Goal: Obtain resource: Download file/media

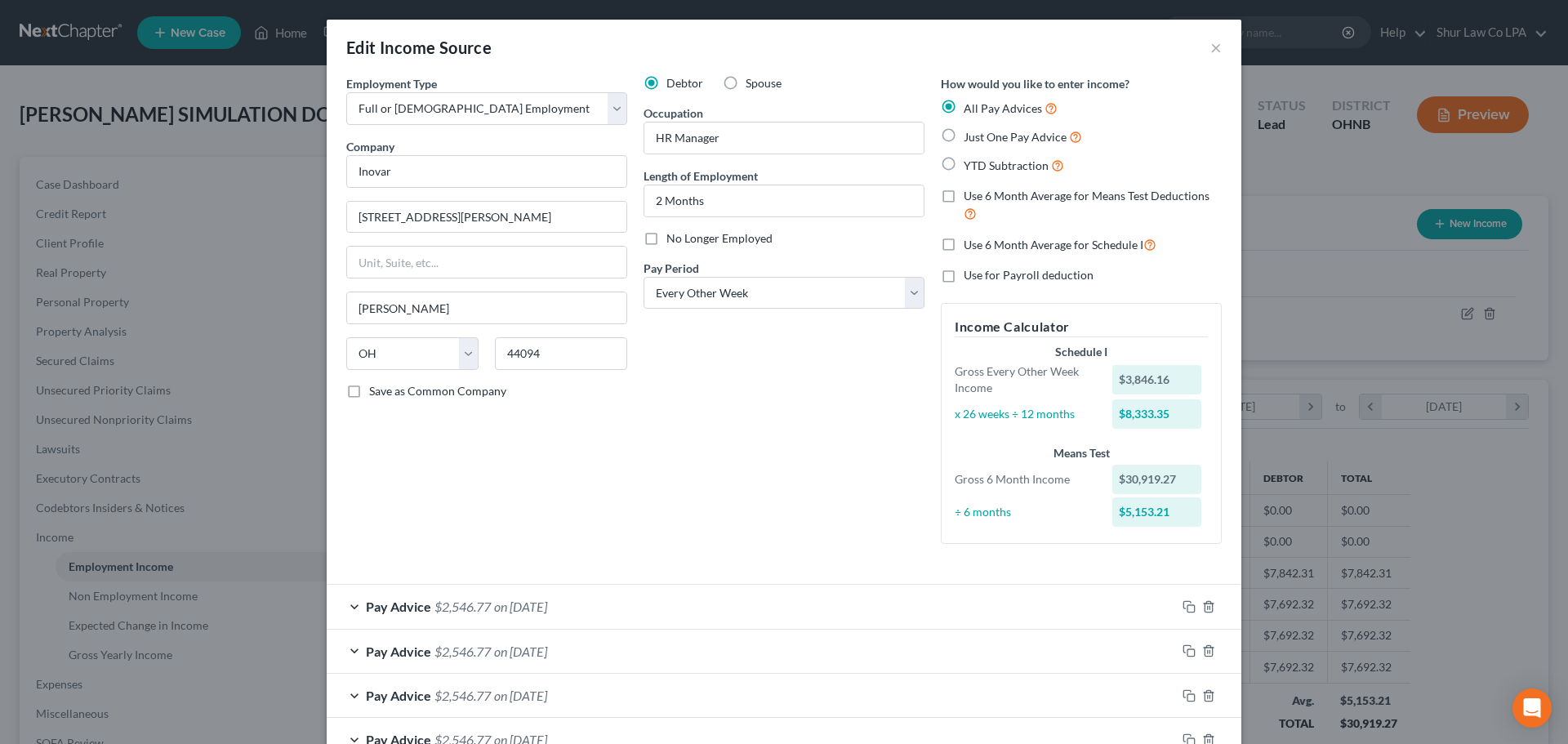
select select "0"
select select "36"
select select "2"
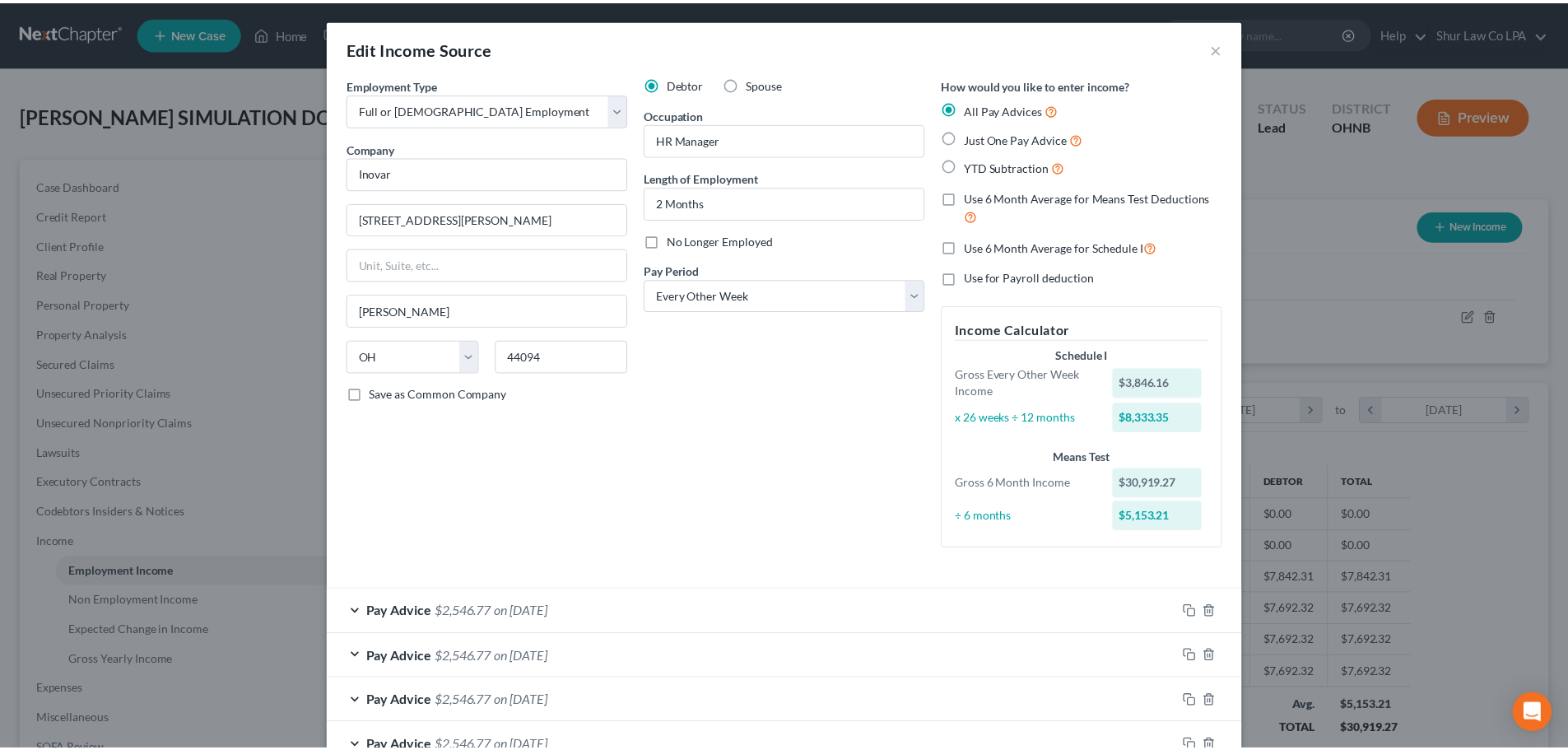
scroll to position [287, 0]
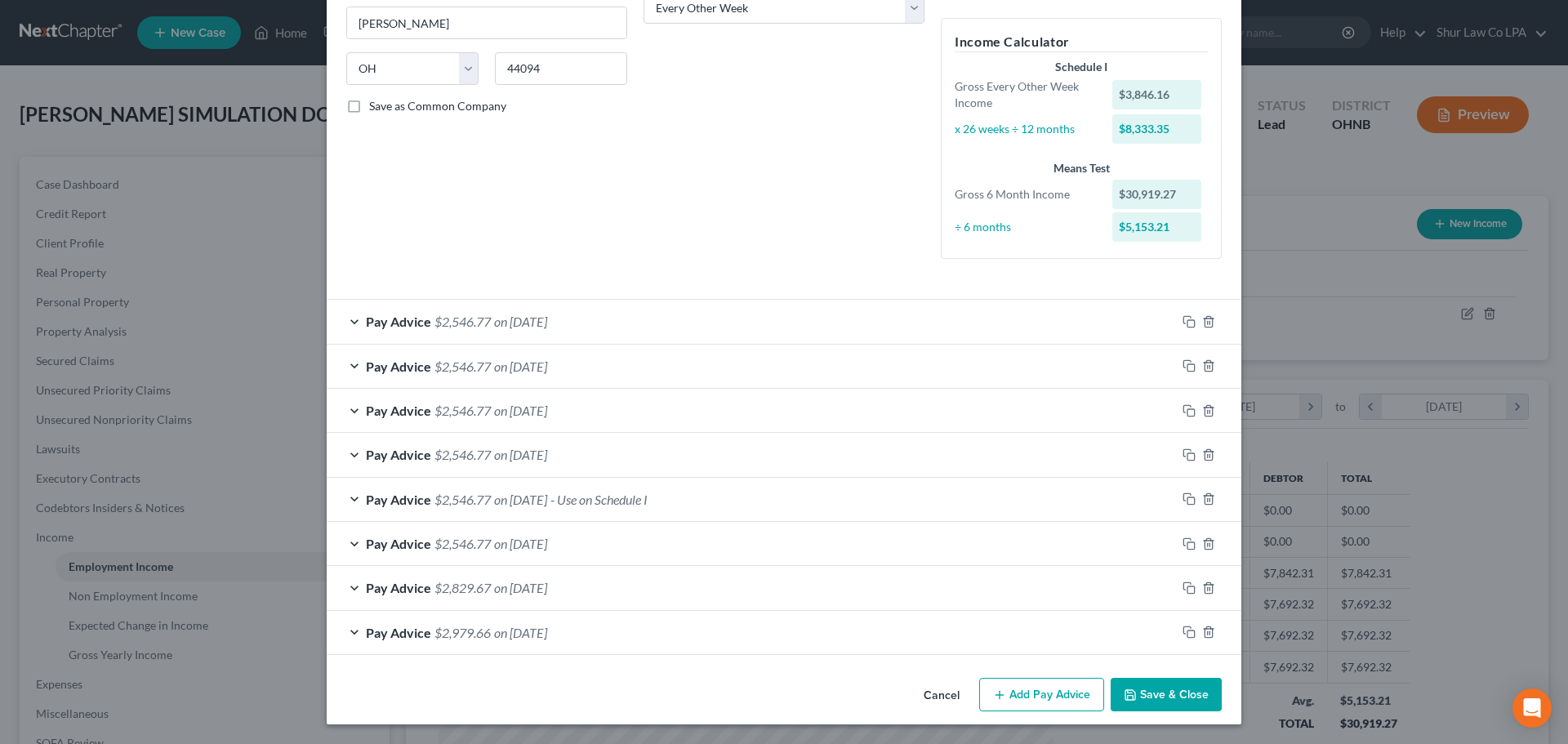
click at [1152, 685] on button "Save & Close" at bounding box center [1166, 695] width 111 height 35
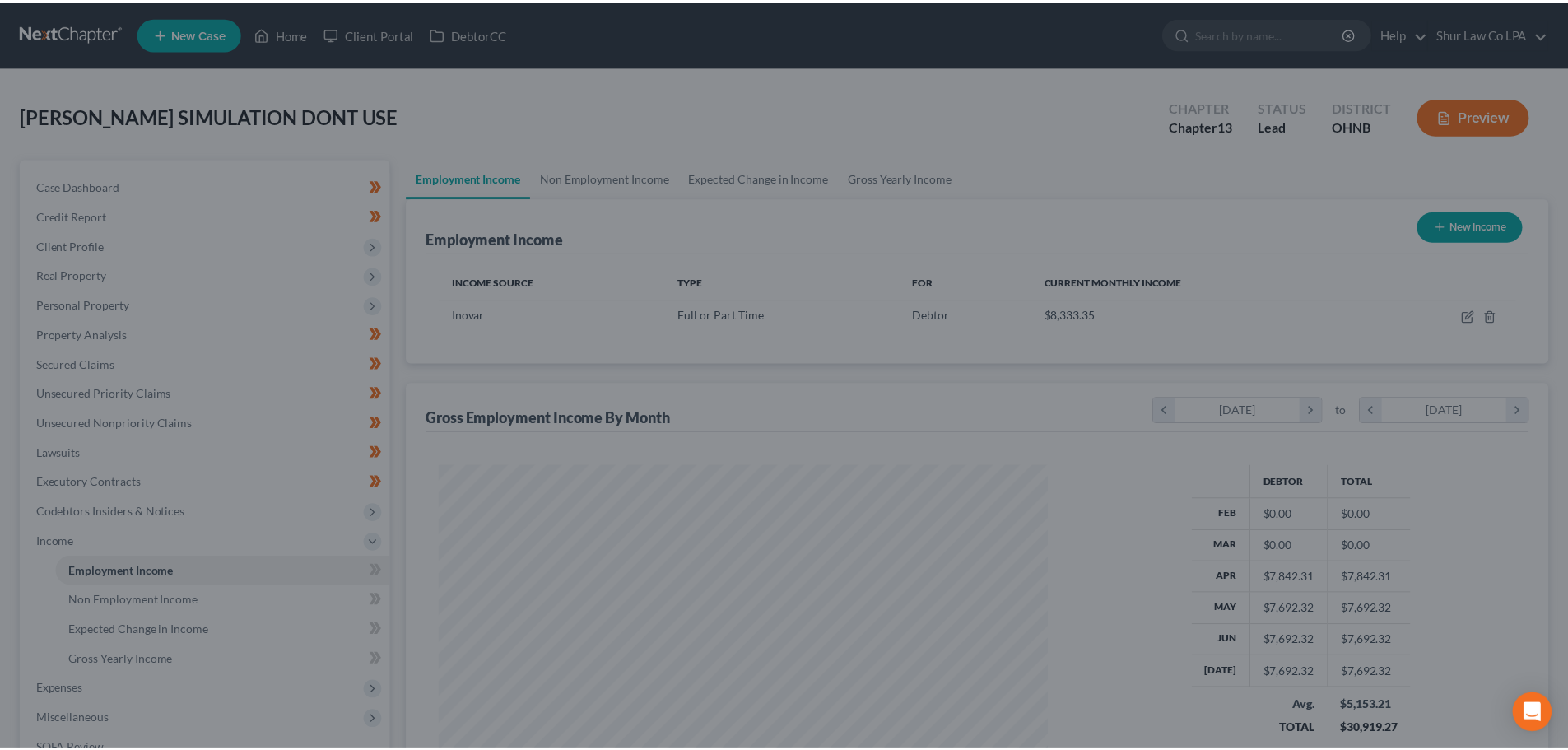
scroll to position [822712, 822401]
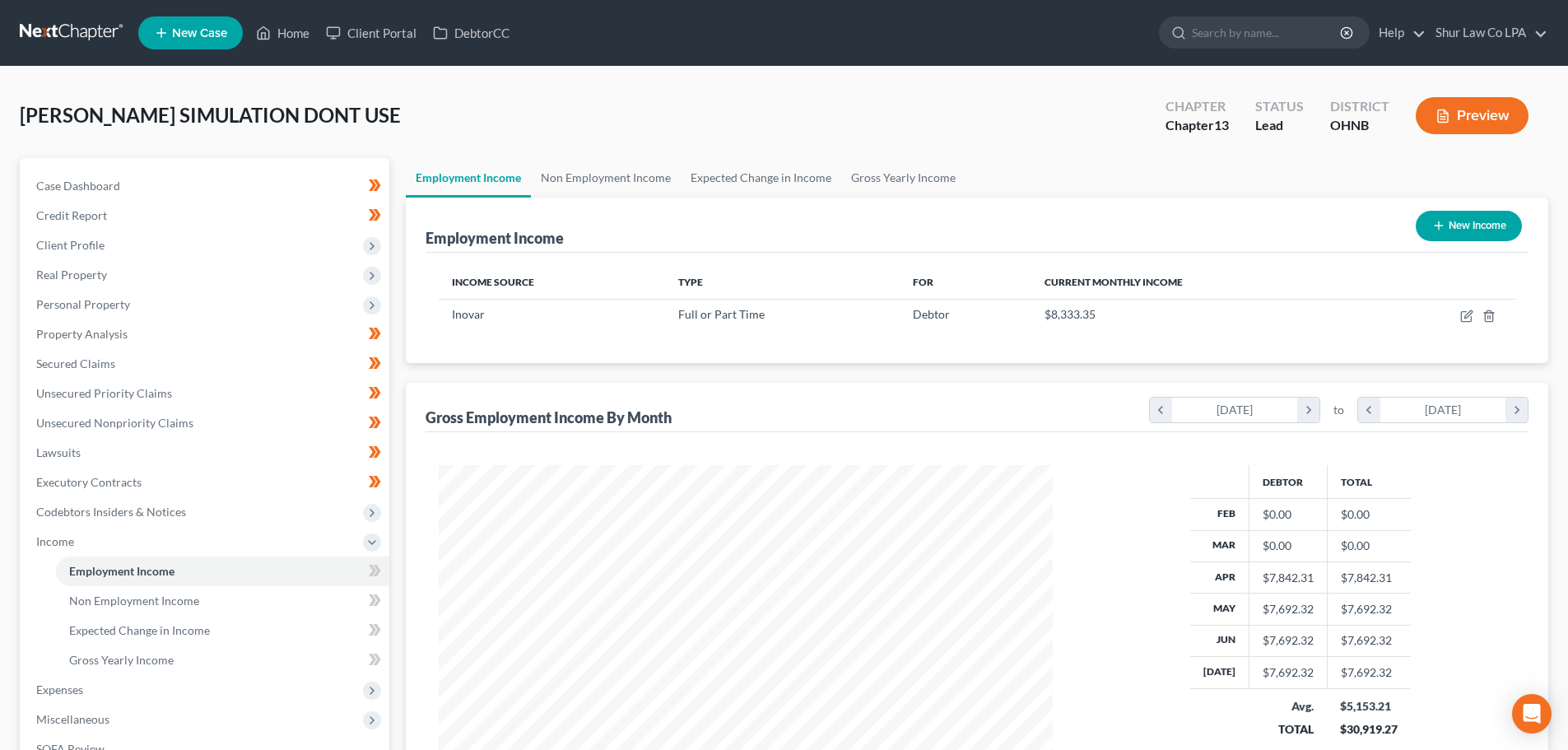
click at [91, 35] on link at bounding box center [72, 33] width 105 height 30
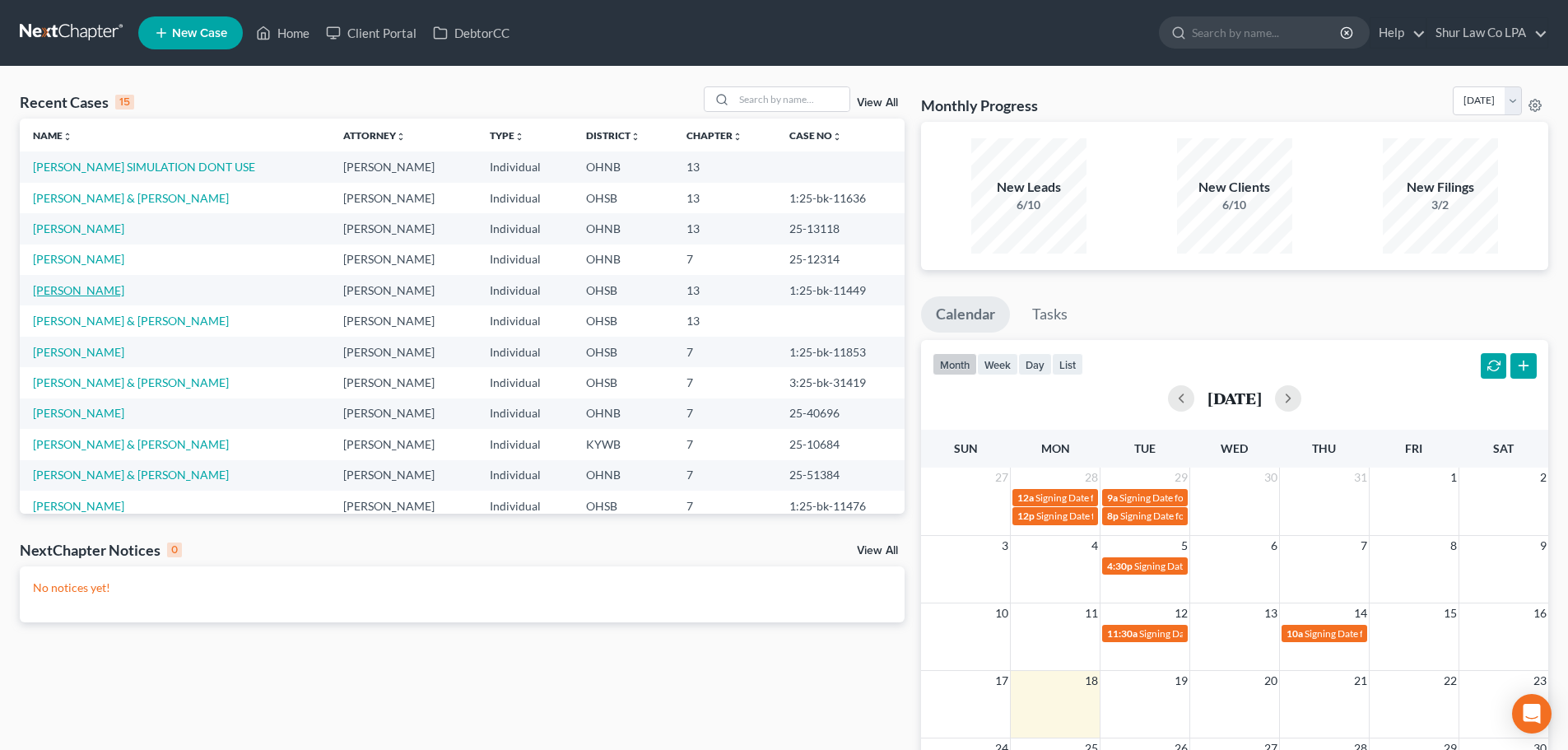
click at [73, 288] on link "Ghani, Faris" at bounding box center [78, 290] width 91 height 14
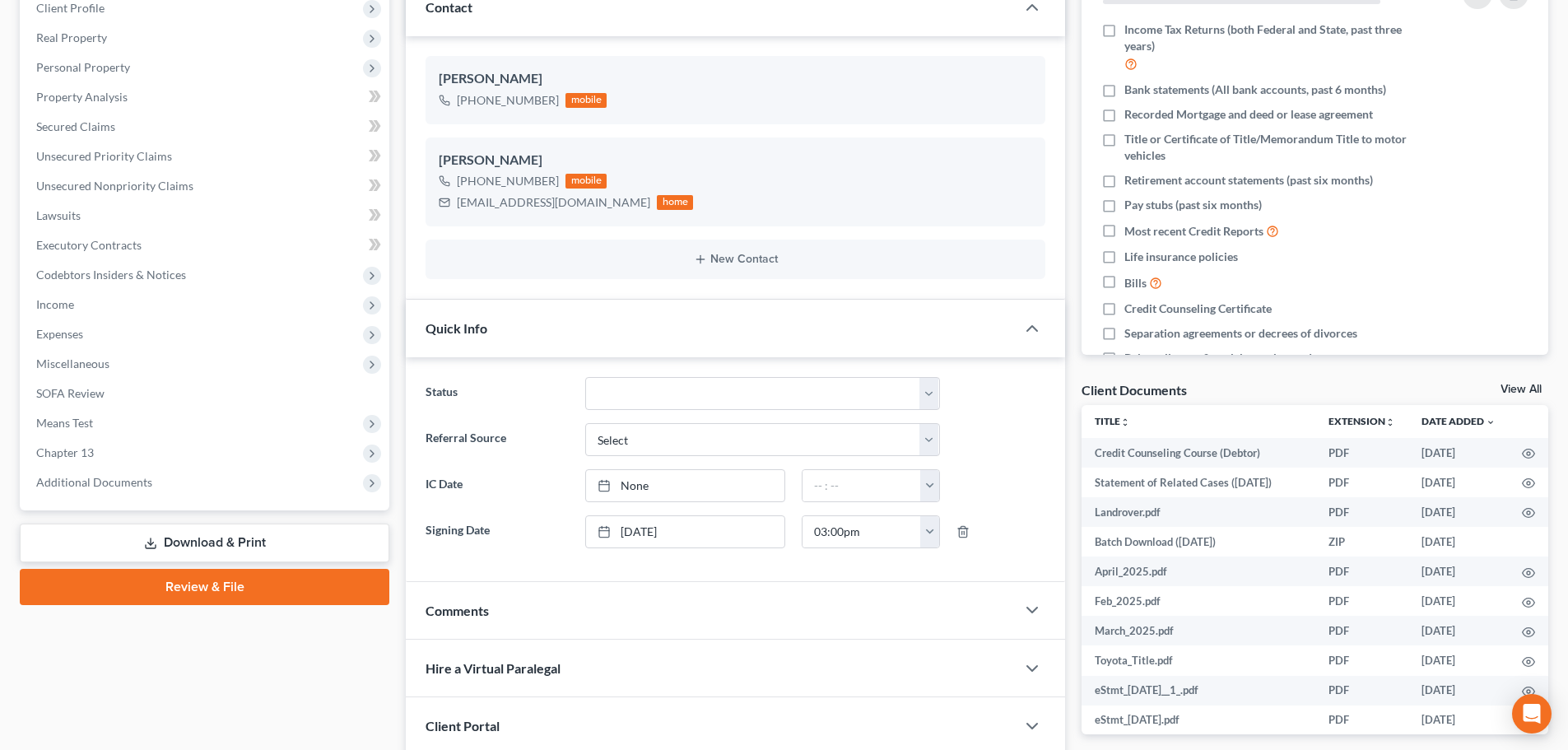
scroll to position [247, 0]
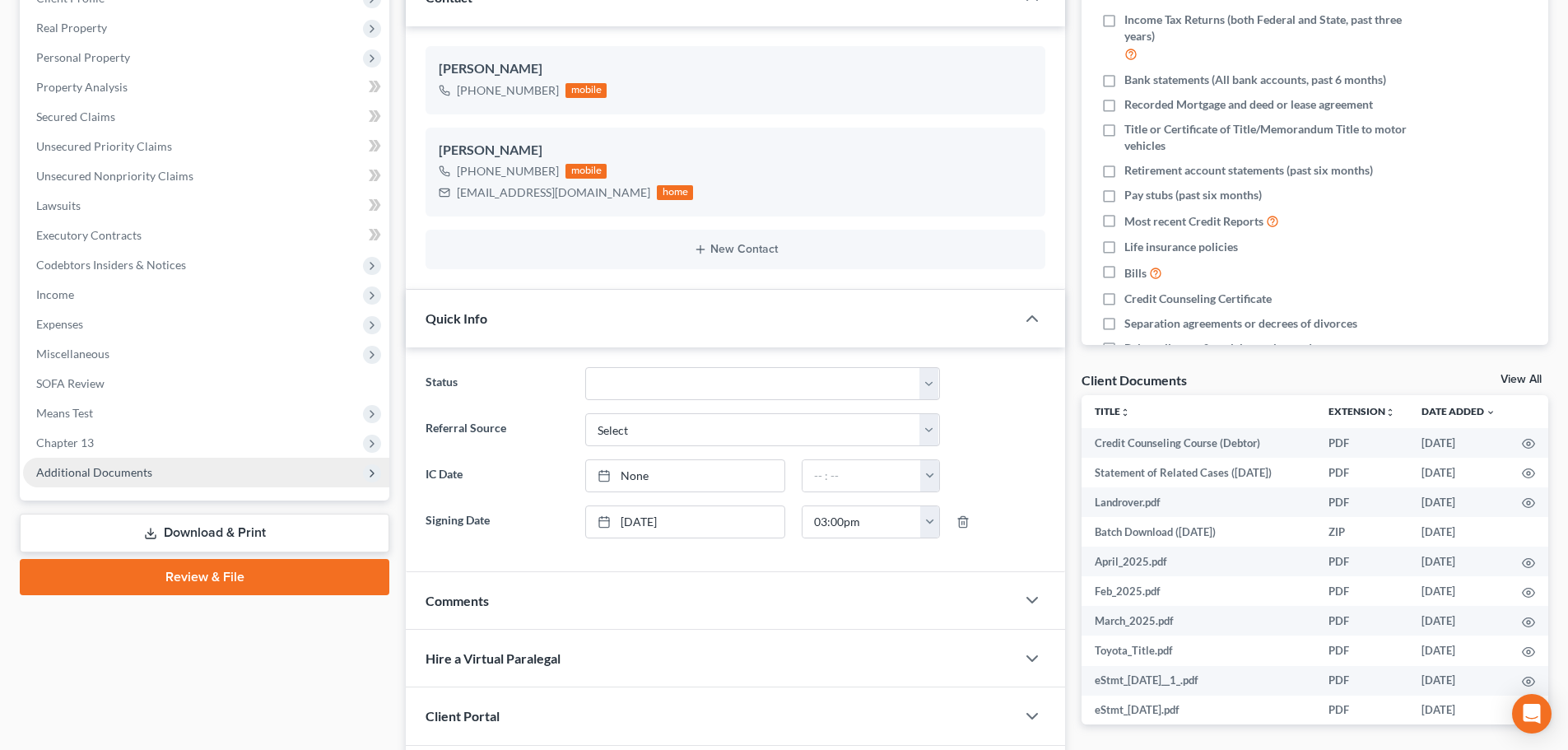
click at [157, 471] on span "Additional Documents" at bounding box center [206, 472] width 366 height 30
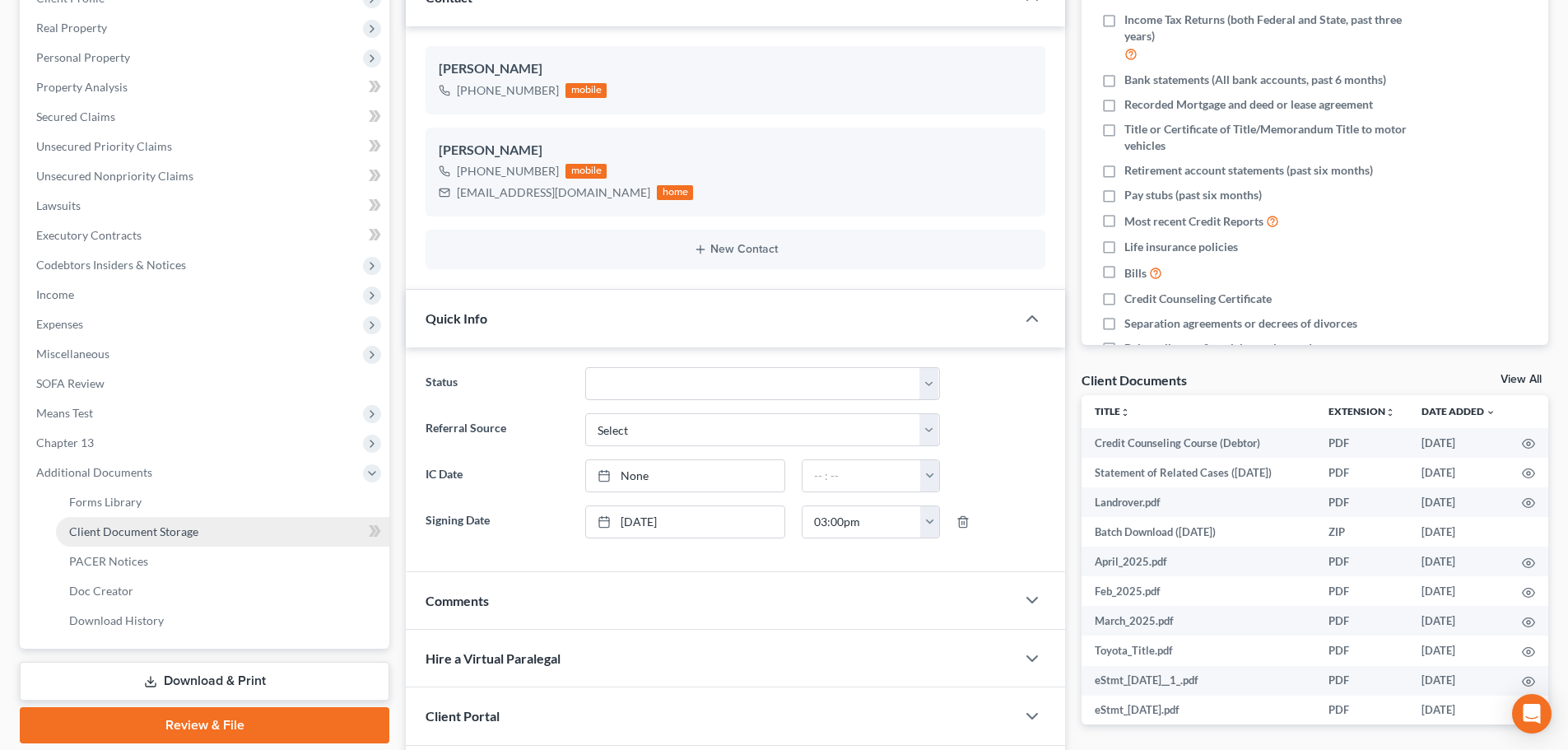
click at [172, 530] on span "Client Document Storage" at bounding box center [133, 531] width 129 height 14
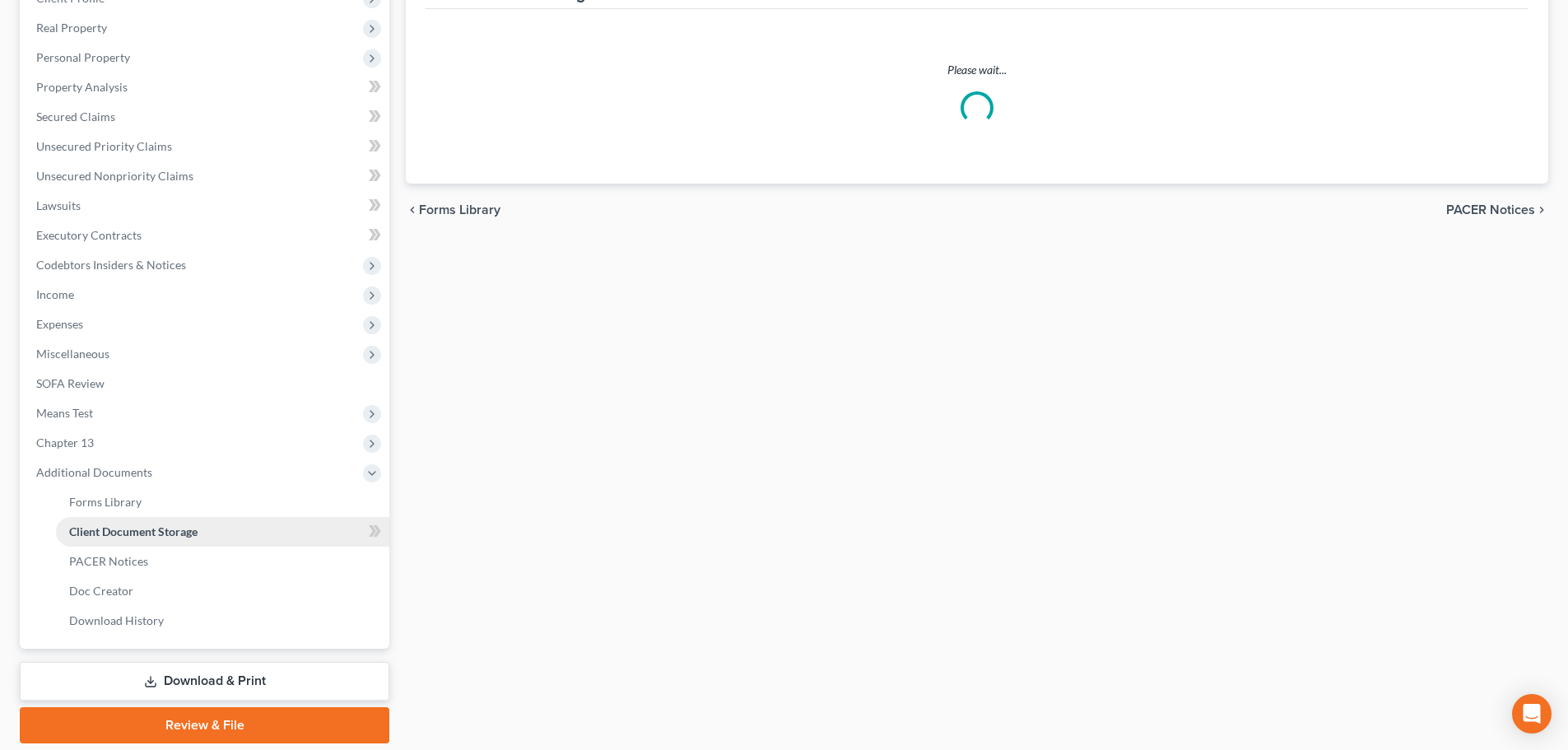
scroll to position [163, 0]
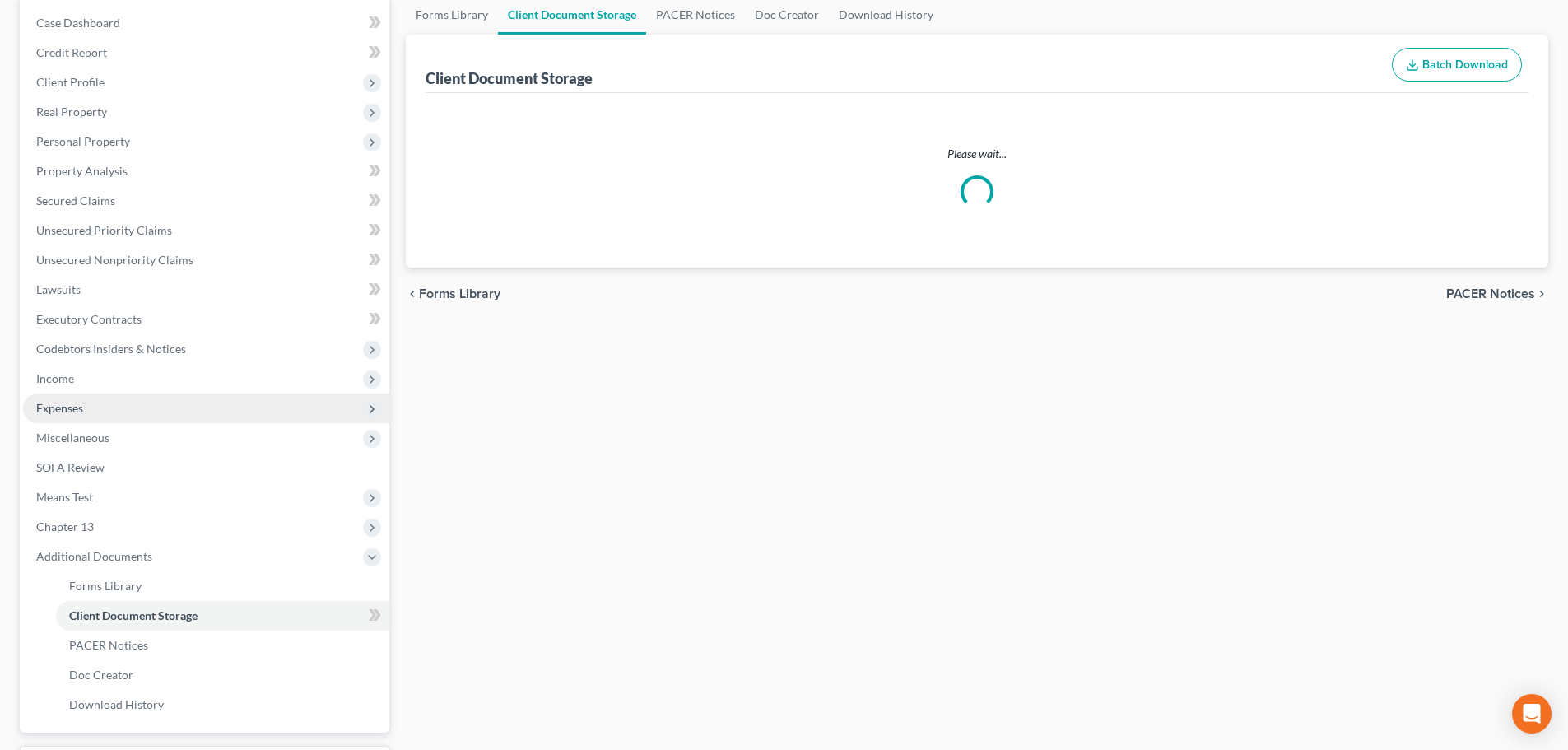
select select "52"
select select "7"
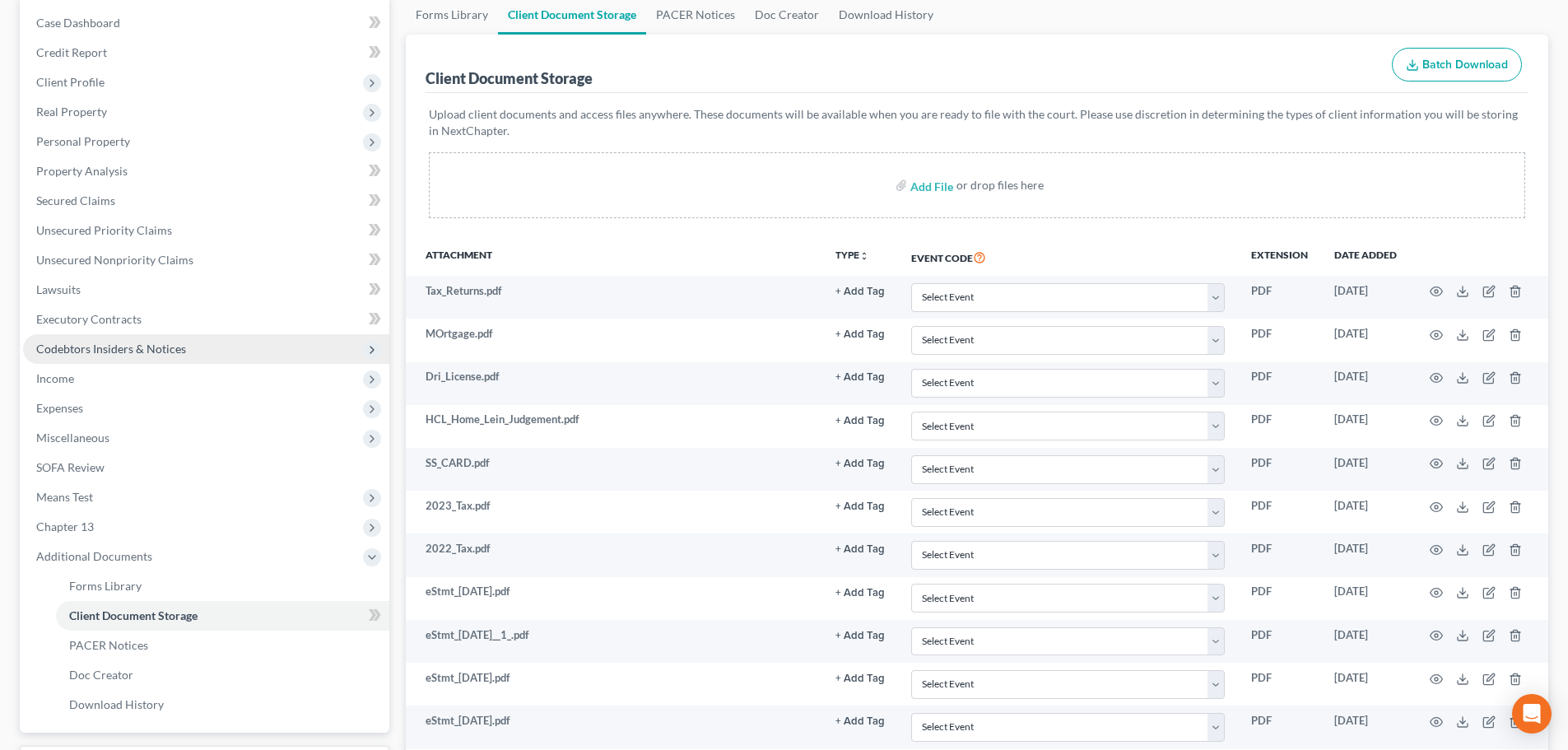
scroll to position [0, 0]
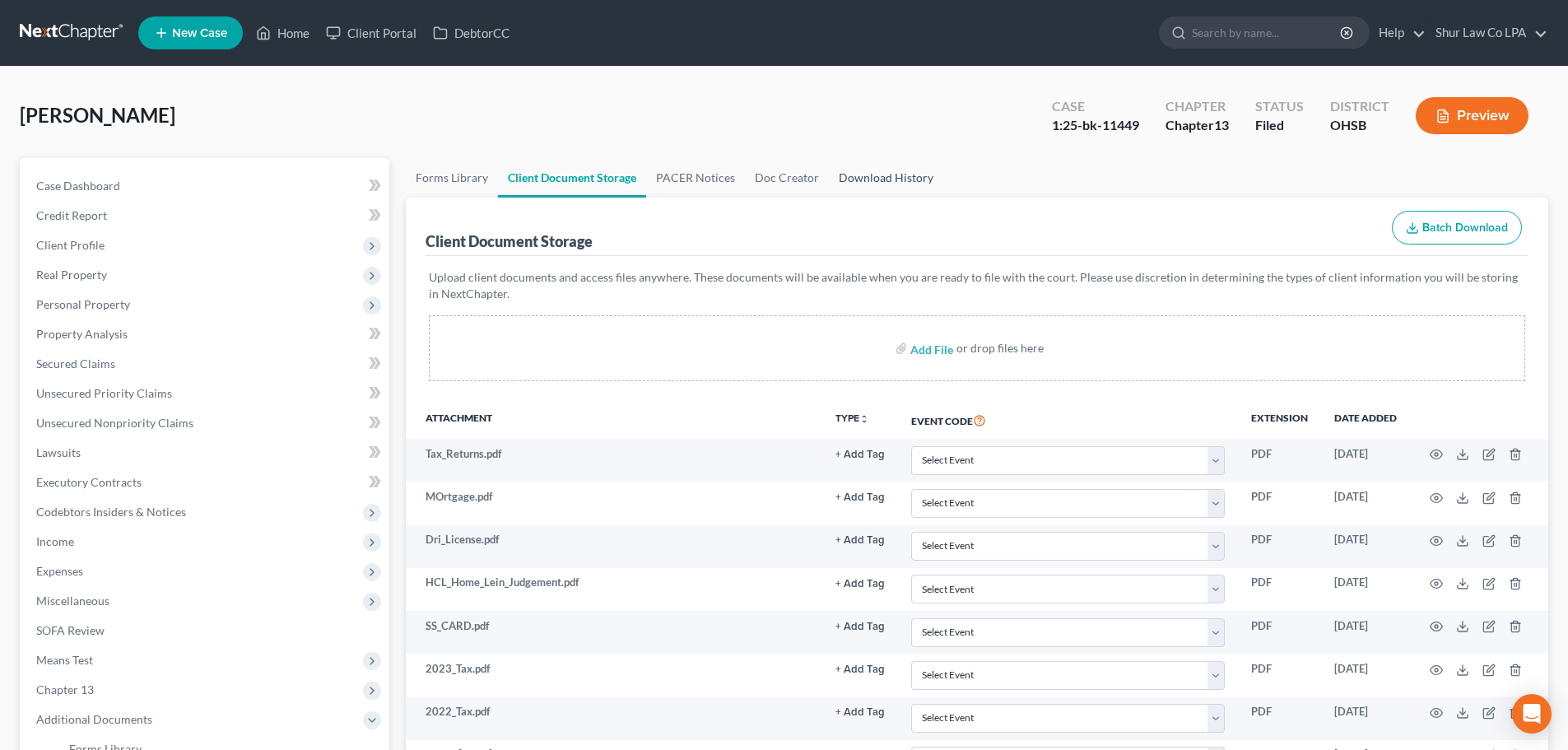
click at [876, 174] on link "Download History" at bounding box center [885, 177] width 114 height 39
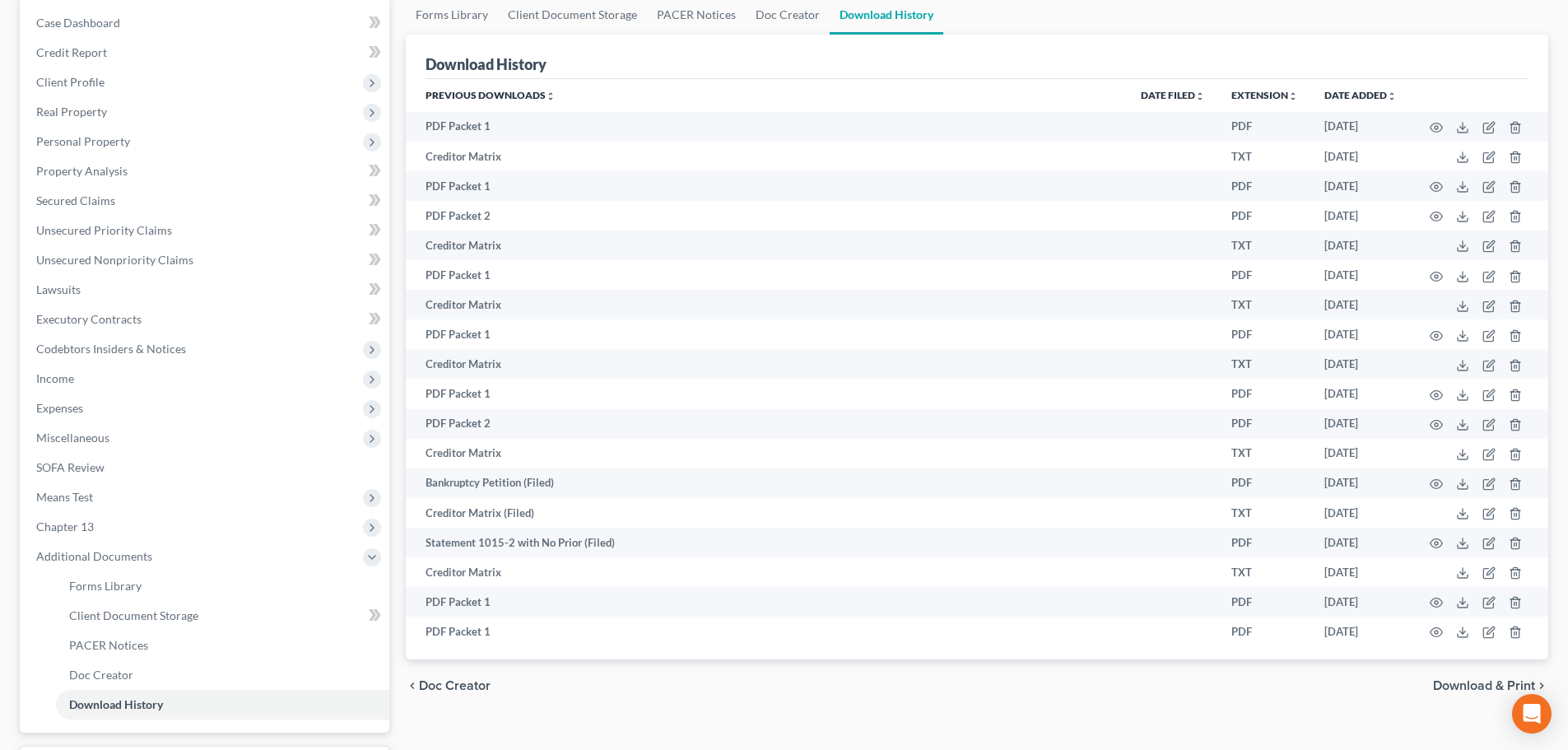
scroll to position [303, 0]
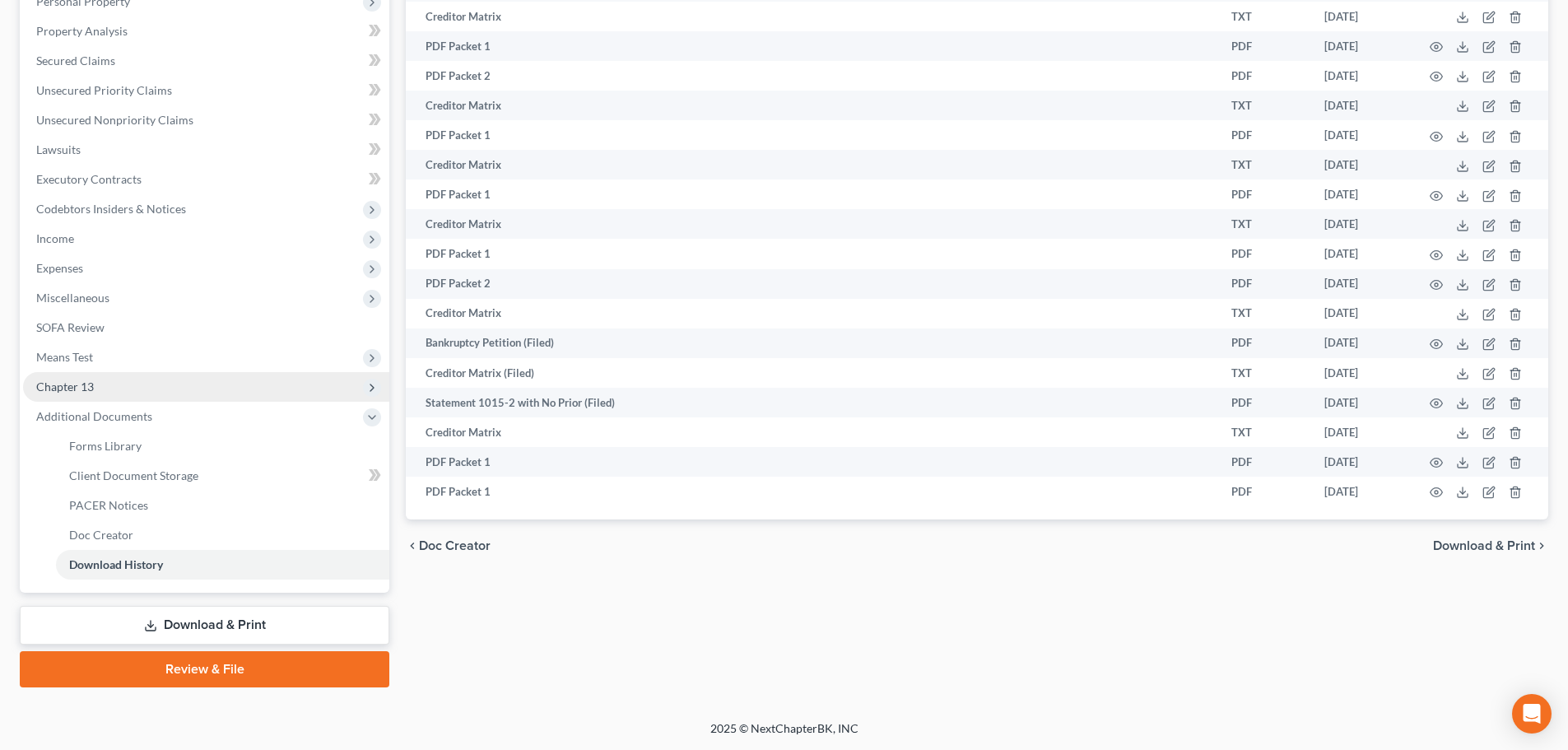
click at [101, 386] on span "Chapter 13" at bounding box center [206, 387] width 366 height 30
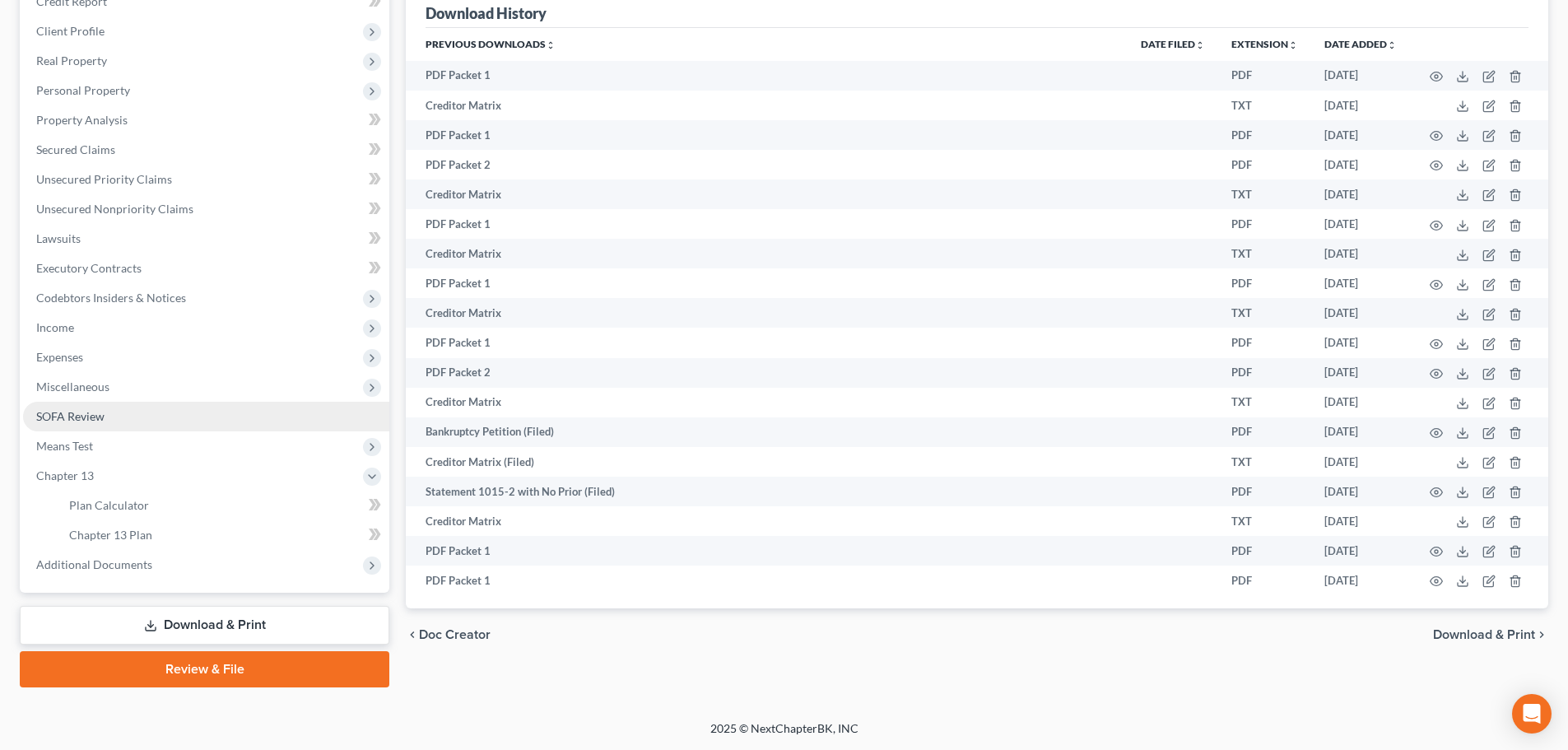
scroll to position [214, 0]
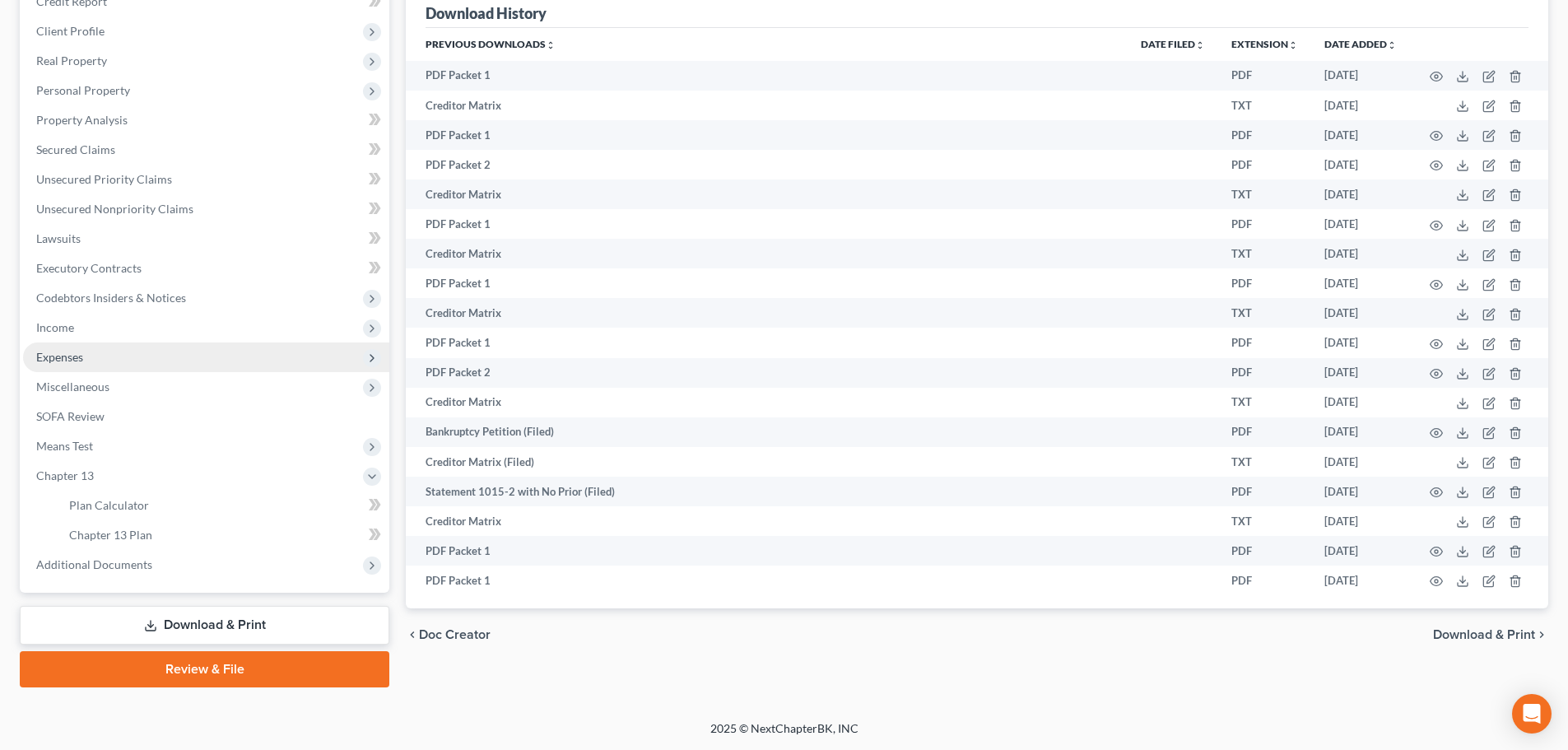
click at [91, 365] on span "Expenses" at bounding box center [206, 357] width 366 height 30
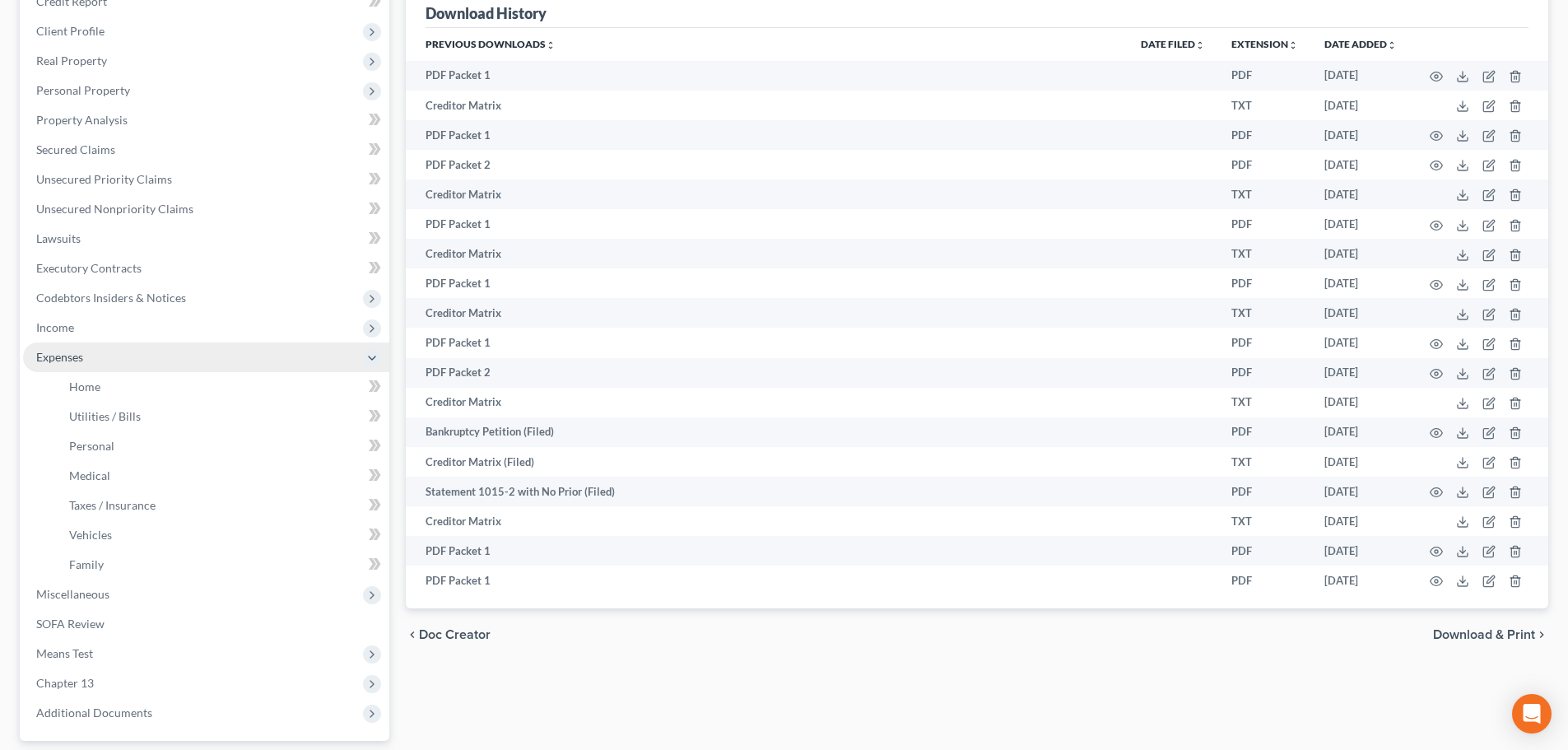
scroll to position [303, 0]
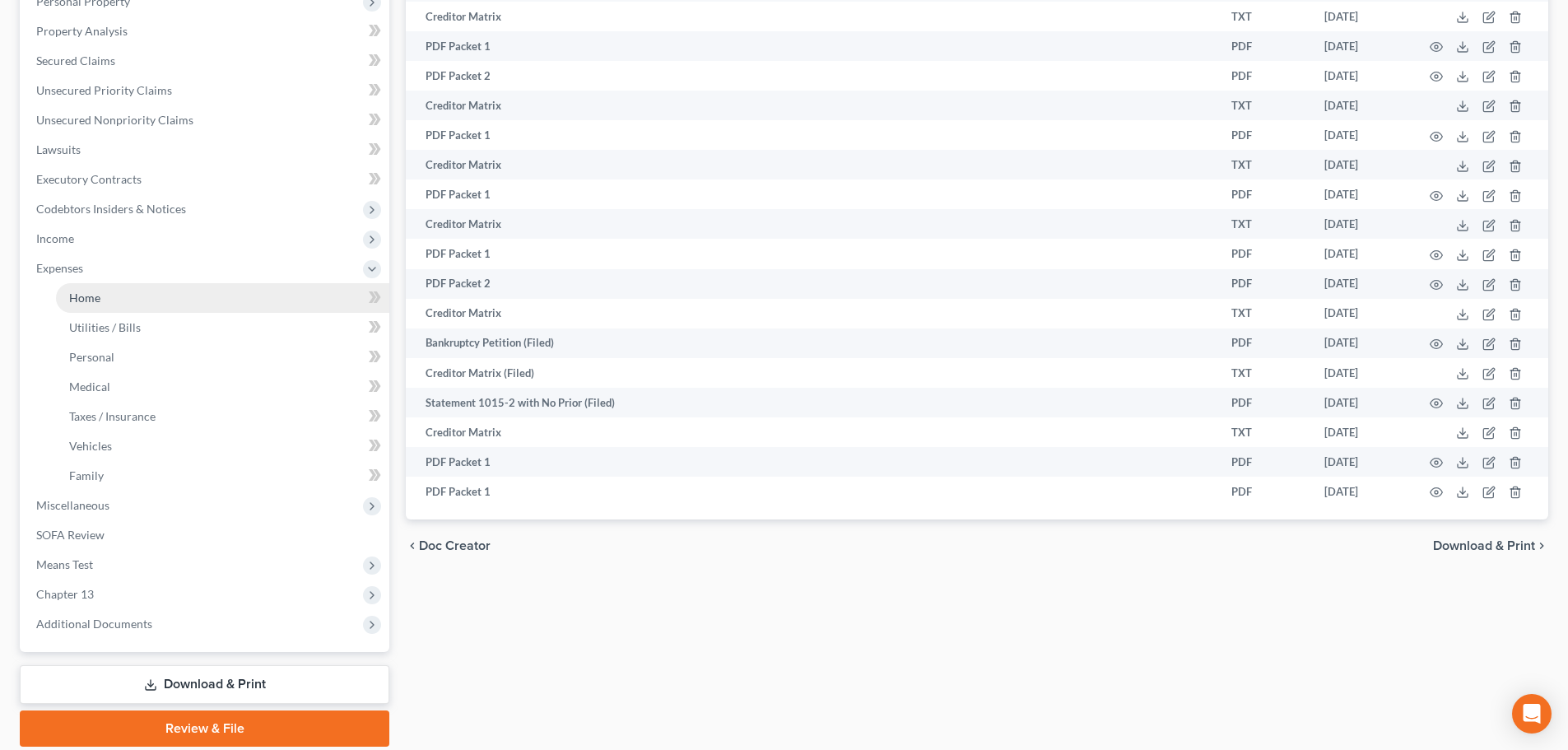
click at [124, 287] on link "Home" at bounding box center [222, 298] width 334 height 30
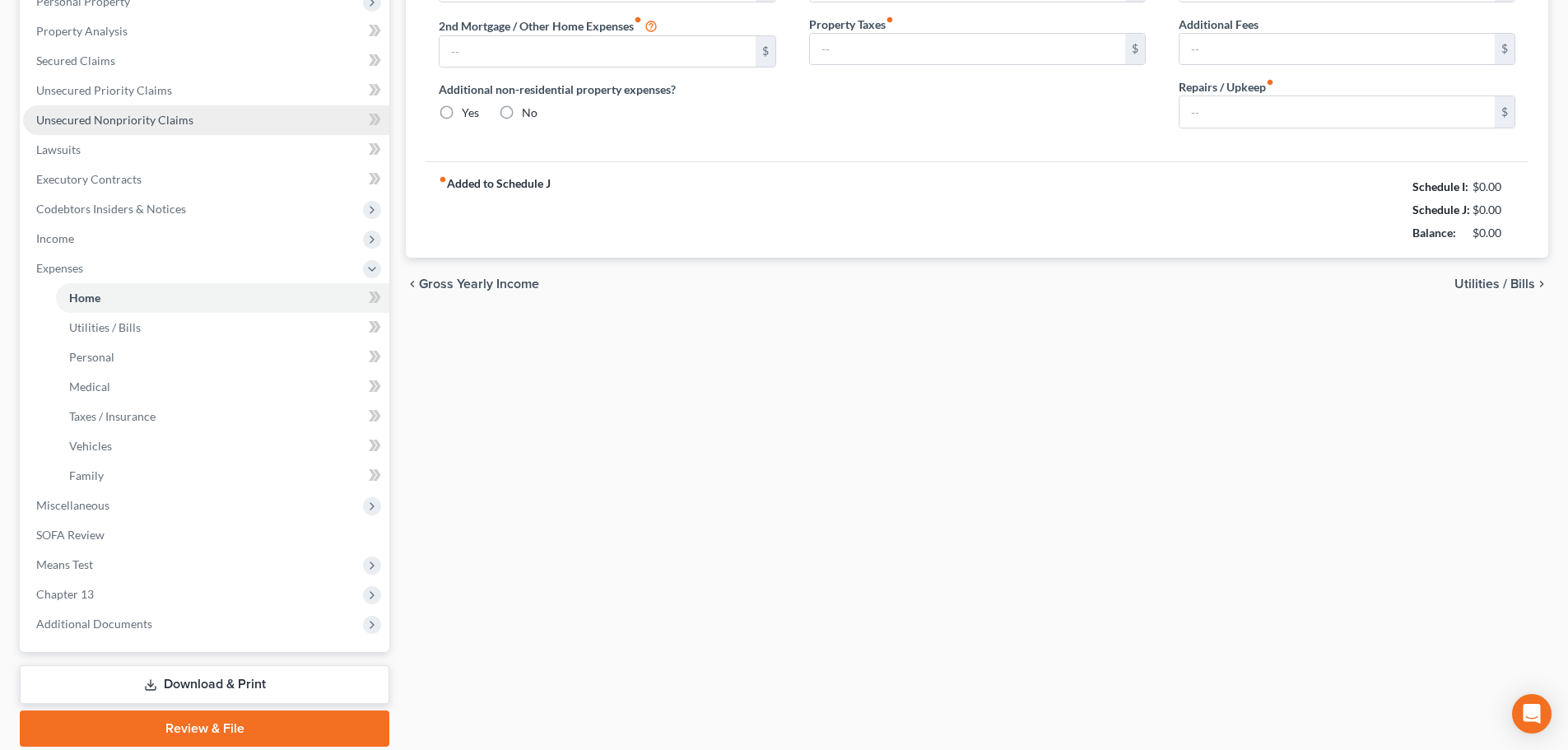
type input "0.00"
radio input "true"
type input "15.00"
type input "0.00"
type input "50.00"
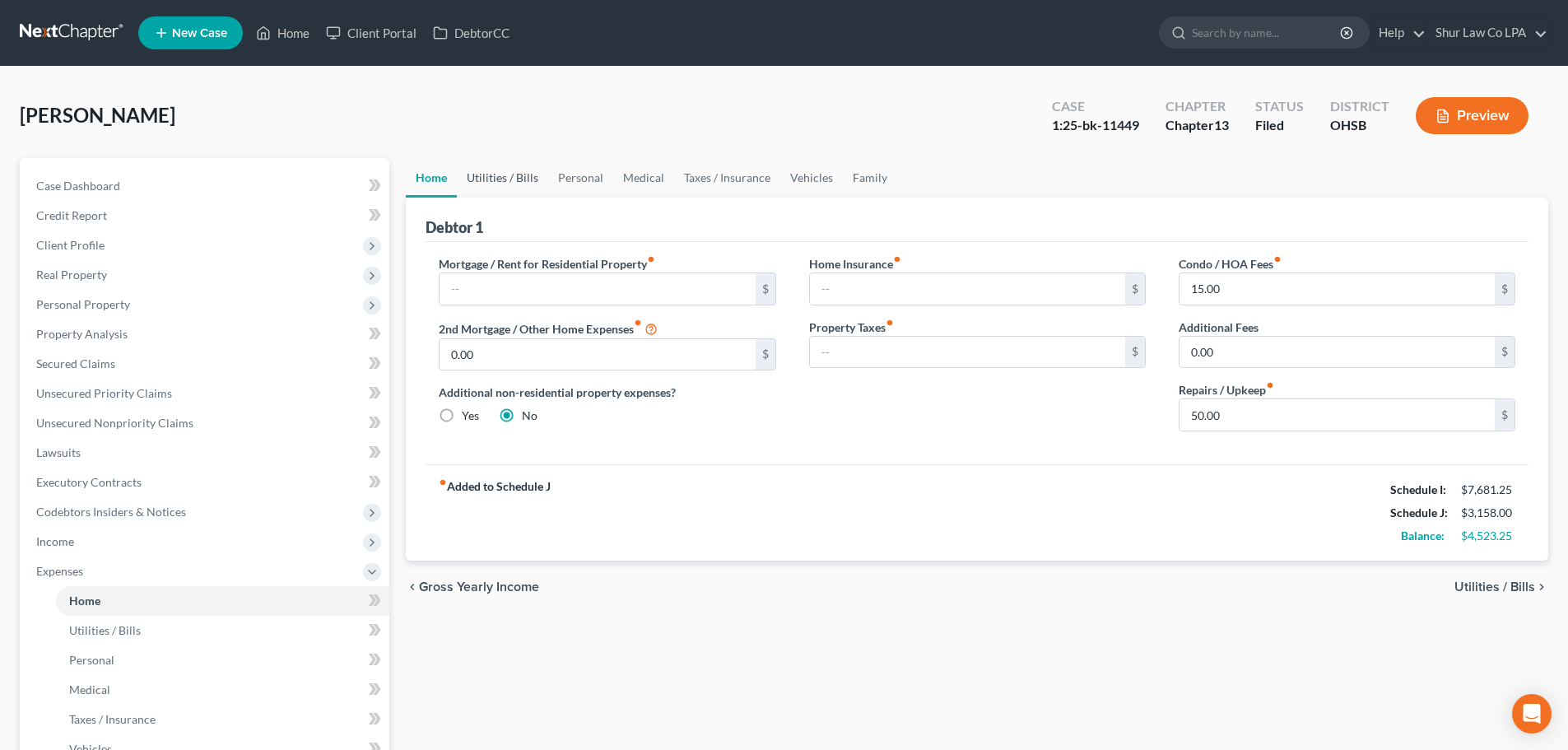
click at [513, 172] on link "Utilities / Bills" at bounding box center [502, 177] width 91 height 39
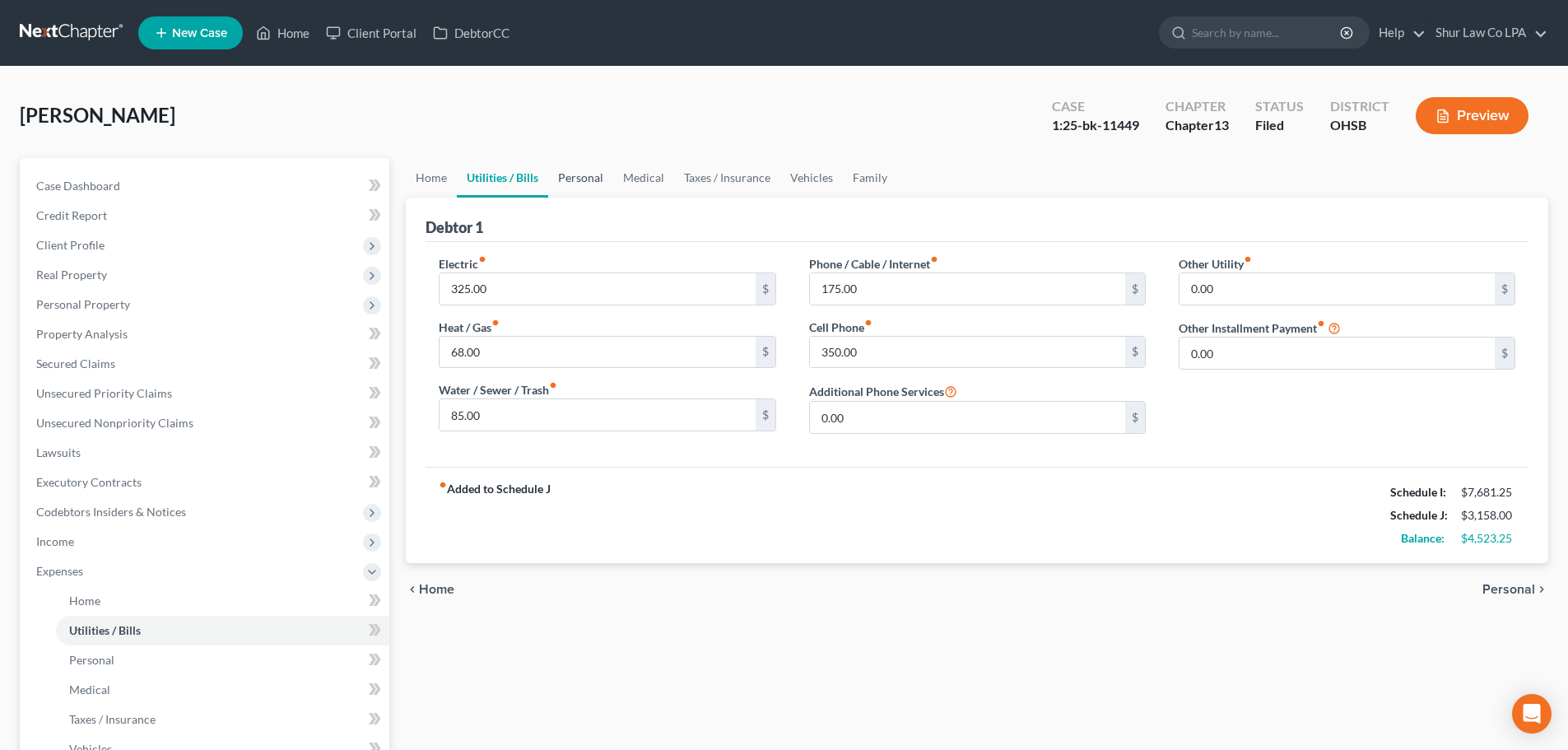
click at [569, 169] on link "Personal" at bounding box center [580, 177] width 65 height 39
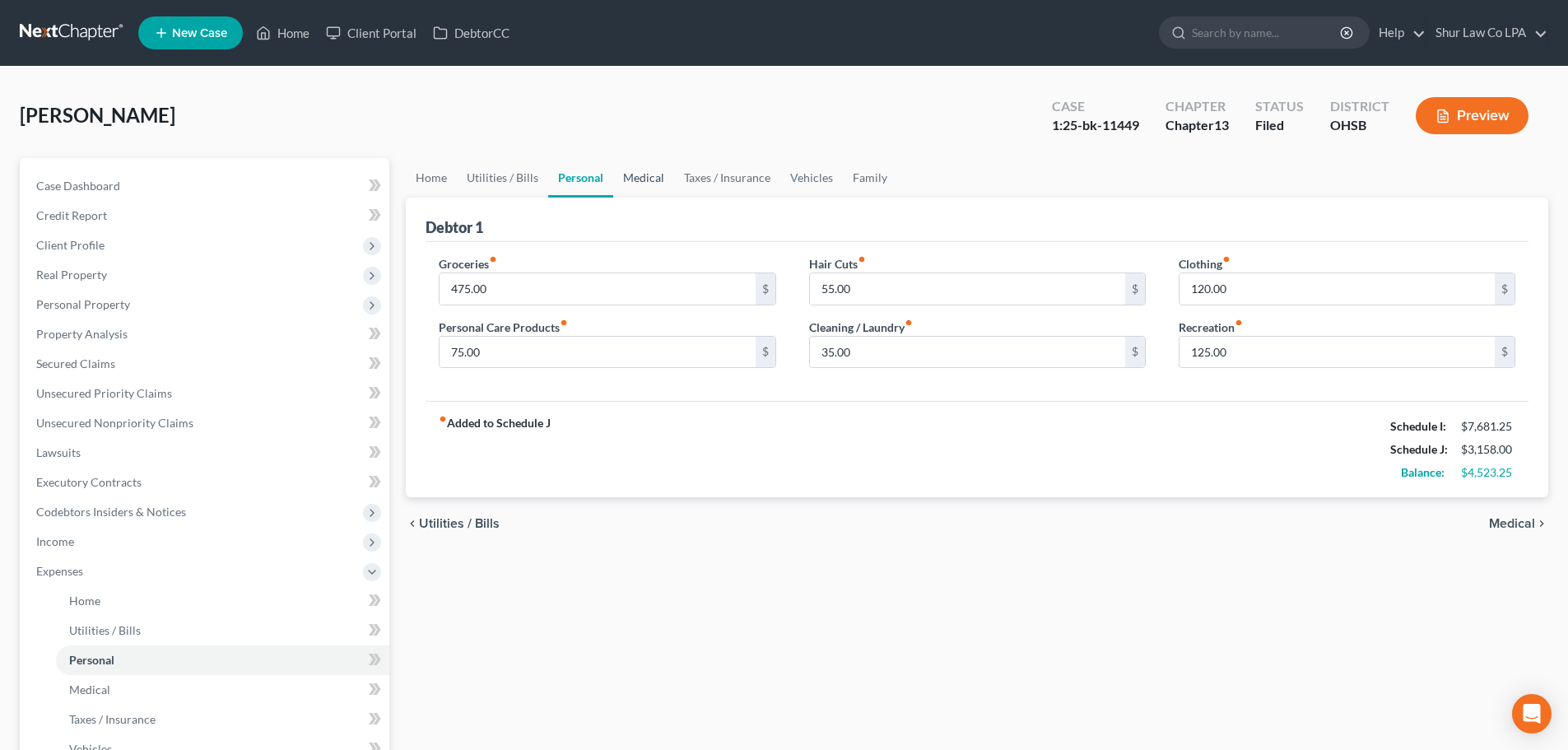
click at [648, 177] on link "Medical" at bounding box center [644, 177] width 61 height 39
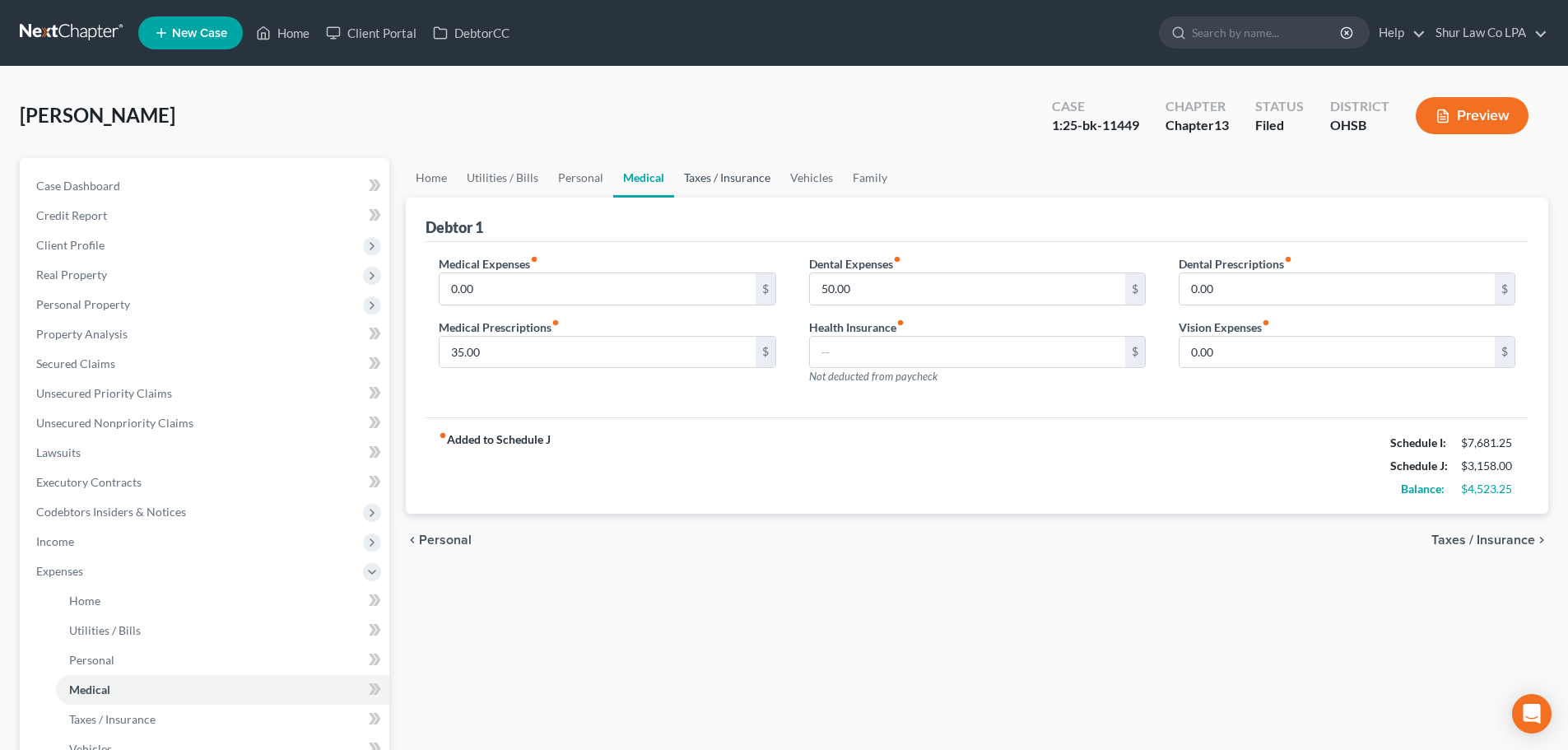
click at [716, 180] on link "Taxes / Insurance" at bounding box center [727, 177] width 106 height 39
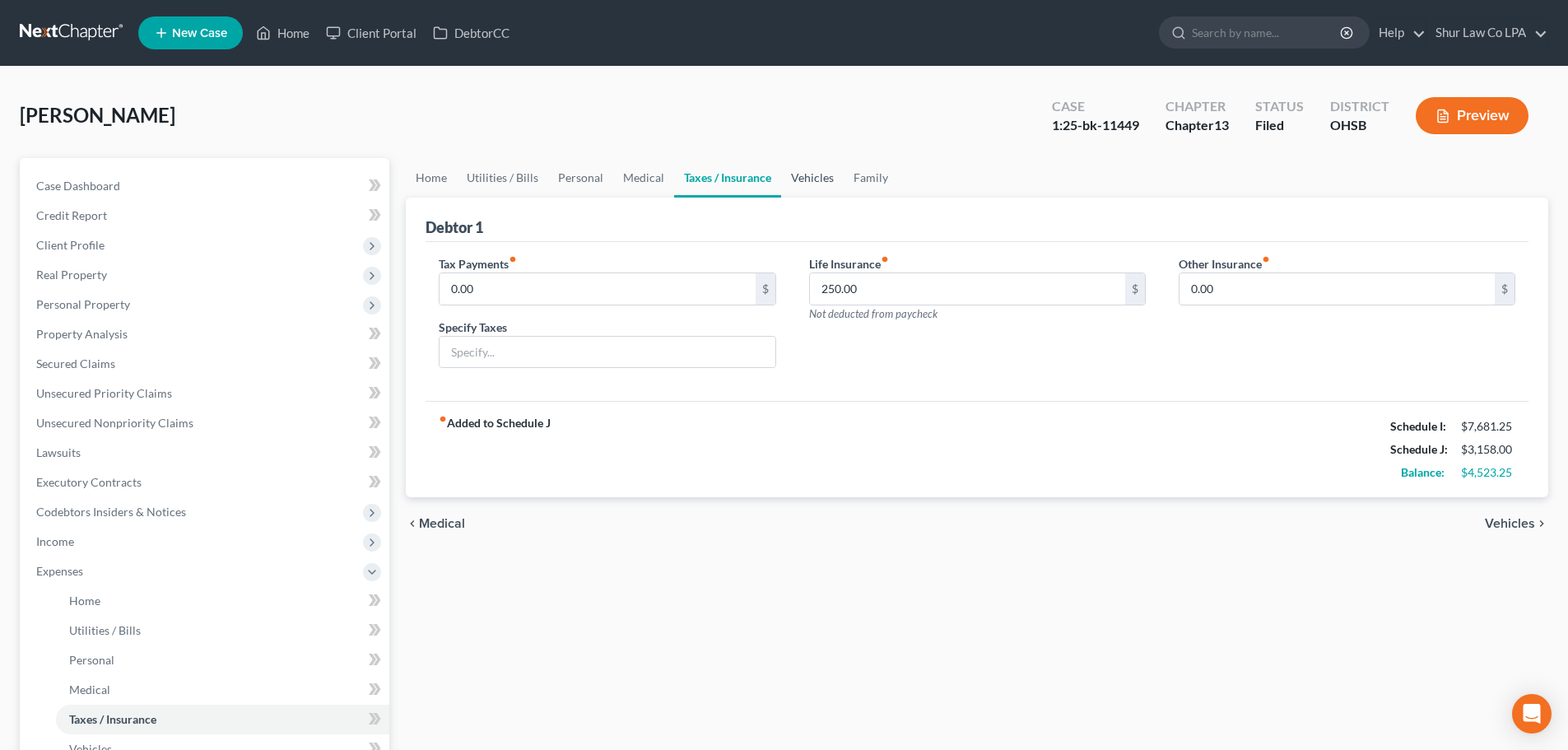
click at [816, 176] on link "Vehicles" at bounding box center [813, 177] width 63 height 39
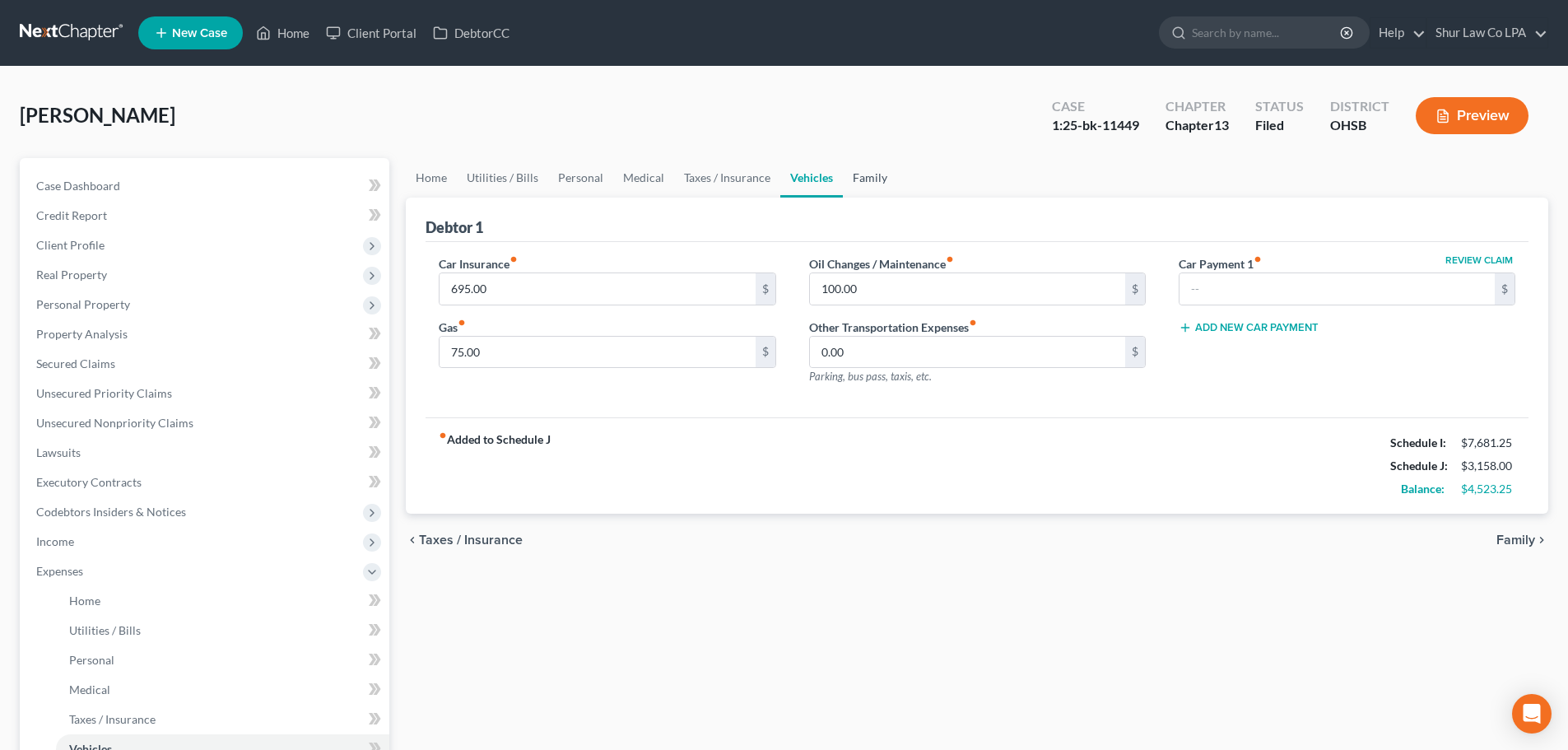
click at [856, 172] on link "Family" at bounding box center [870, 177] width 54 height 39
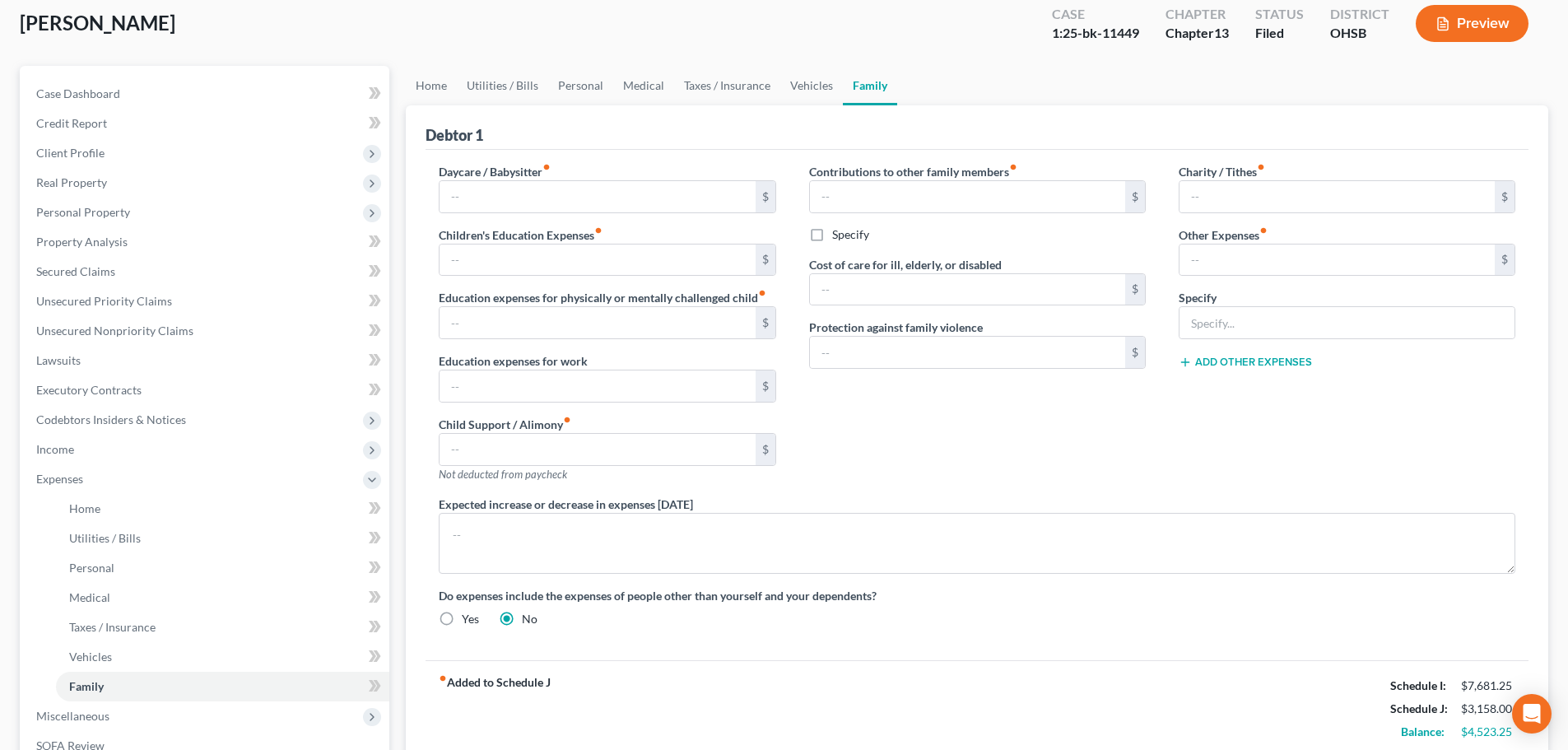
scroll to position [82, 0]
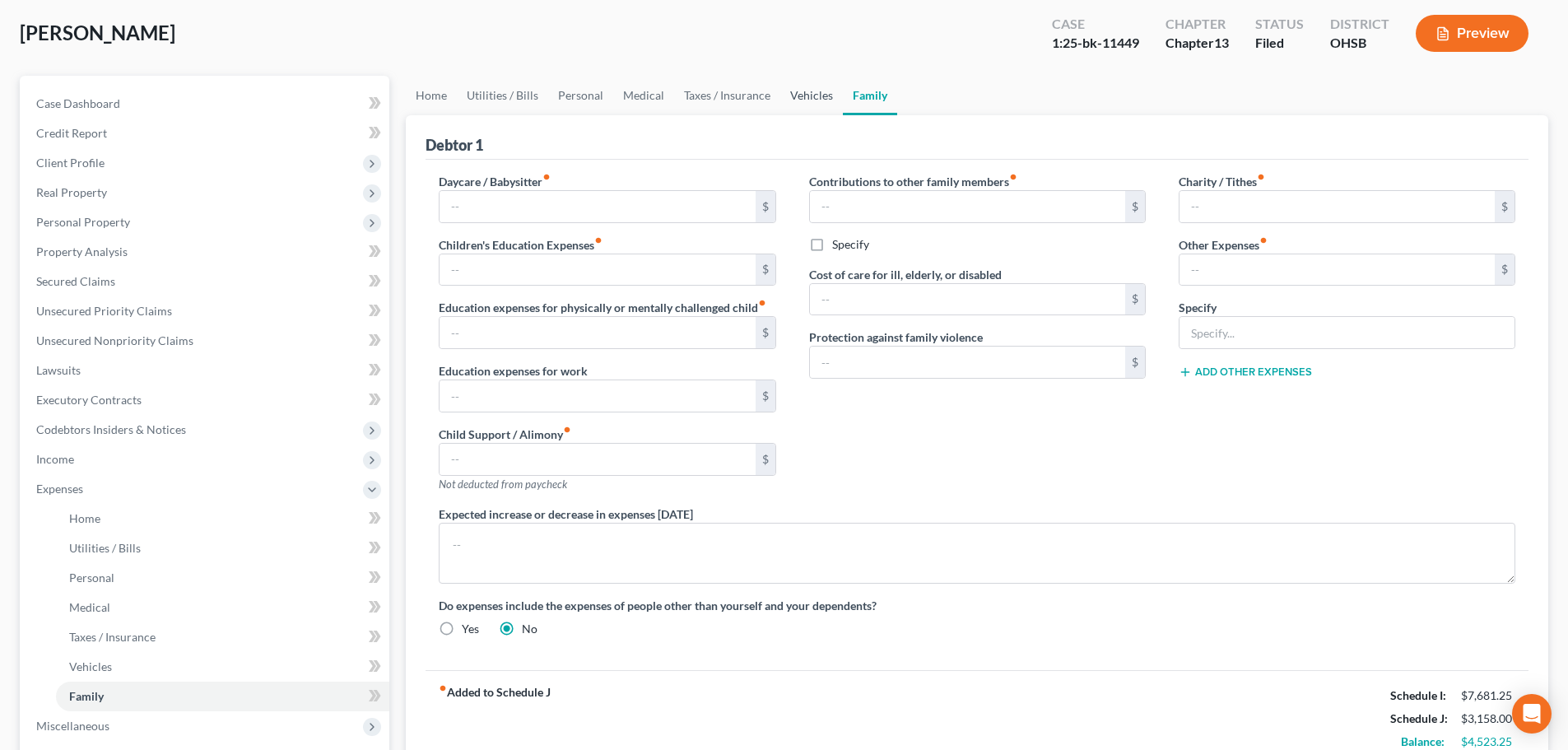
click at [799, 99] on link "Vehicles" at bounding box center [812, 95] width 63 height 39
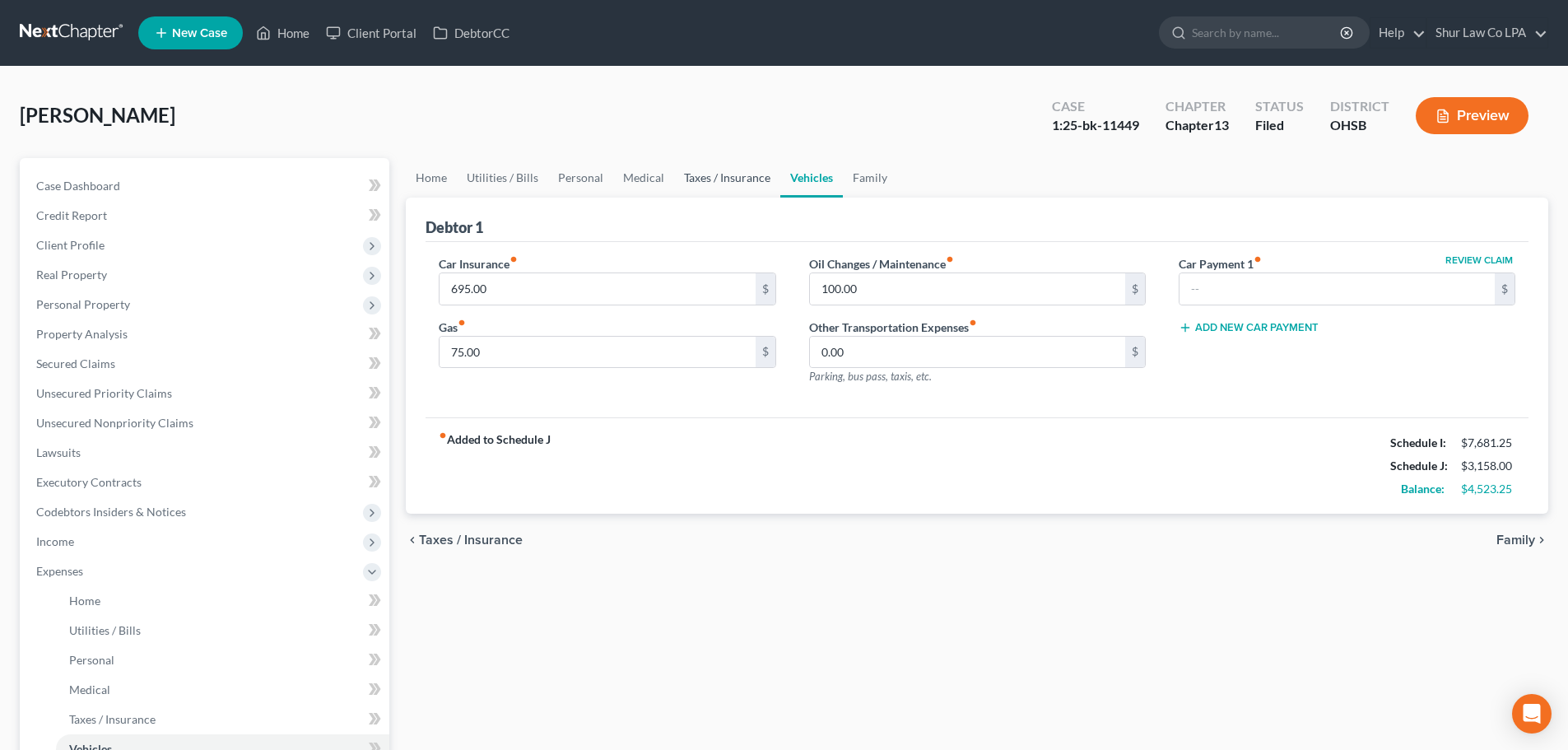
click at [724, 179] on link "Taxes / Insurance" at bounding box center [727, 177] width 106 height 39
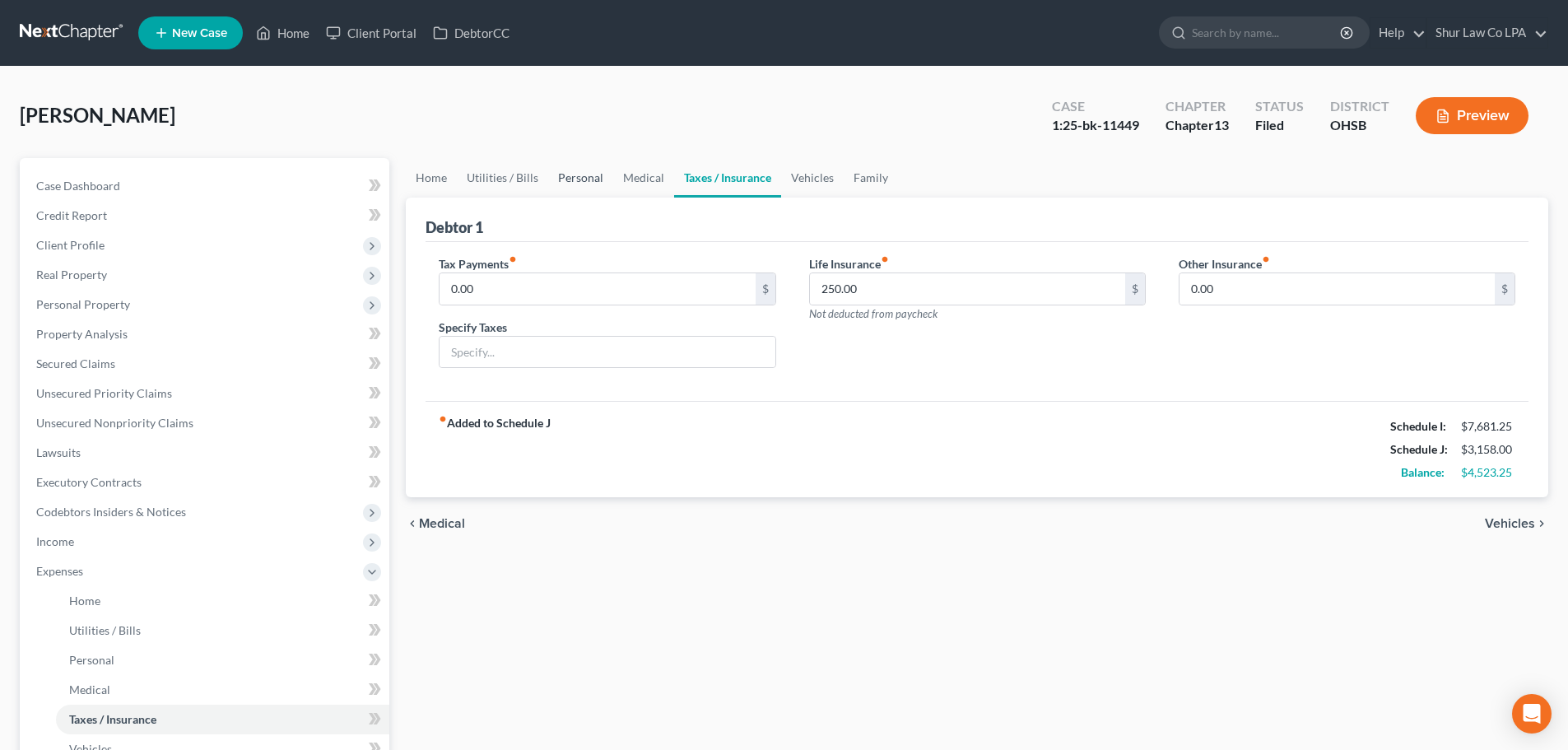
click at [602, 173] on link "Personal" at bounding box center [580, 177] width 65 height 39
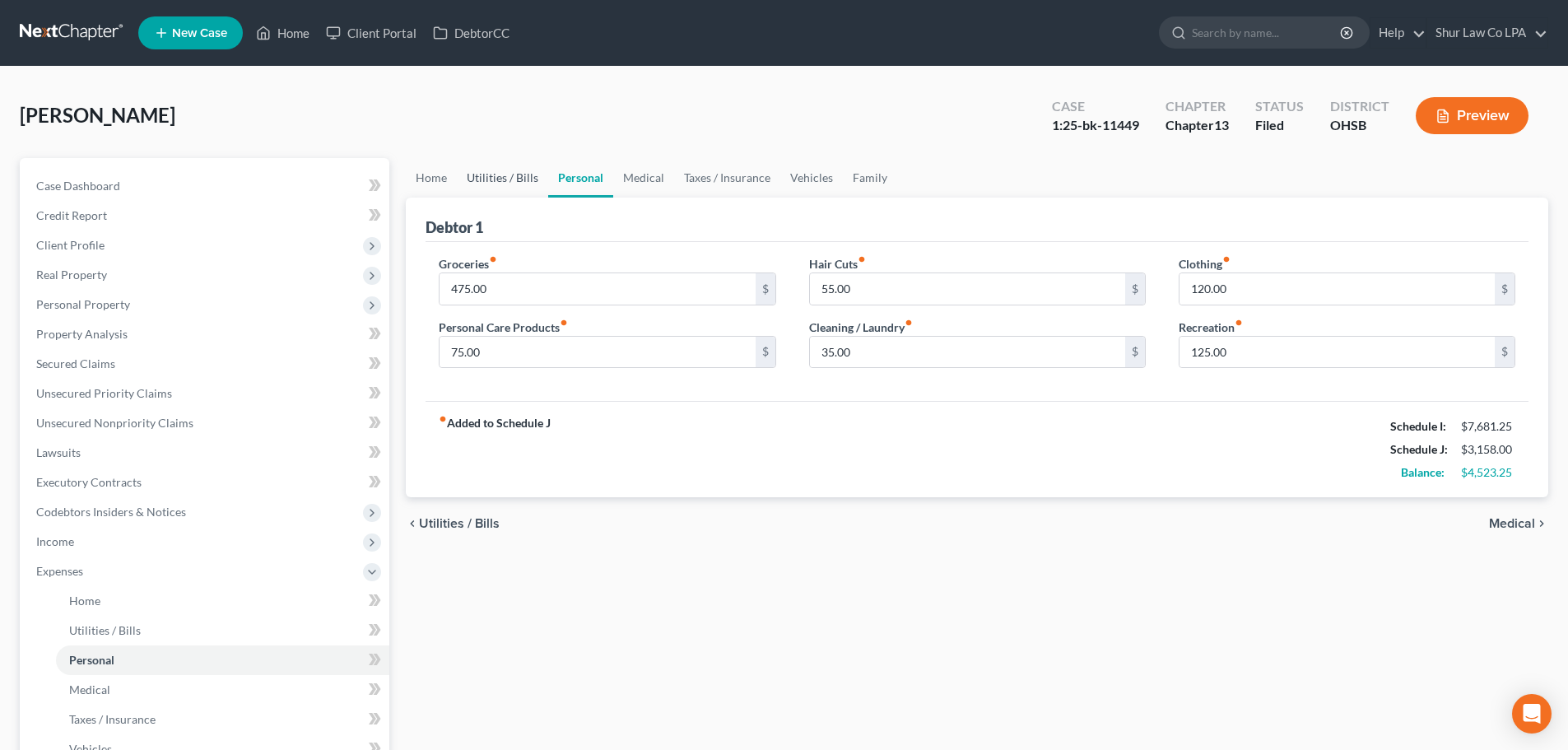
click at [517, 168] on link "Utilities / Bills" at bounding box center [502, 177] width 91 height 39
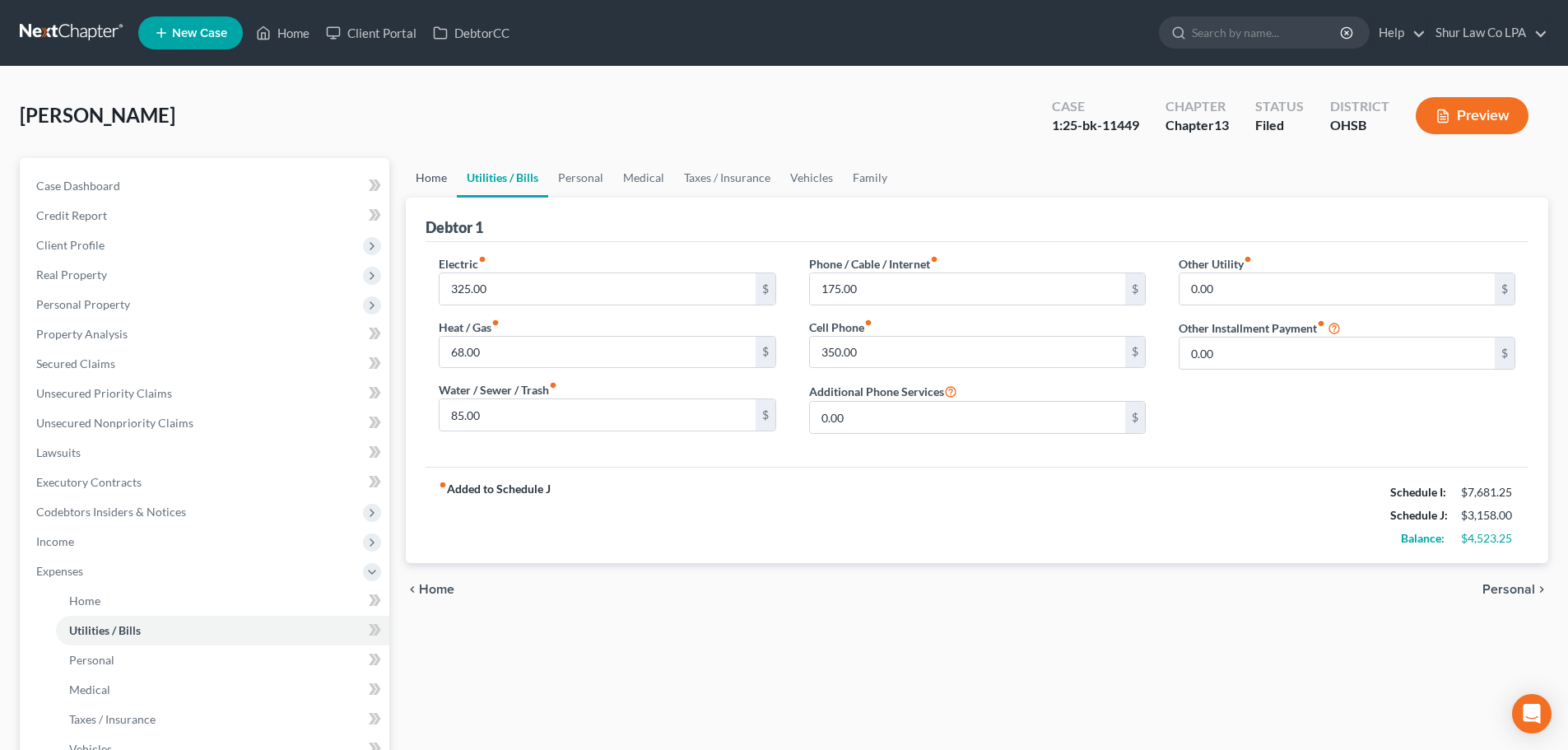
click at [438, 184] on link "Home" at bounding box center [431, 177] width 51 height 39
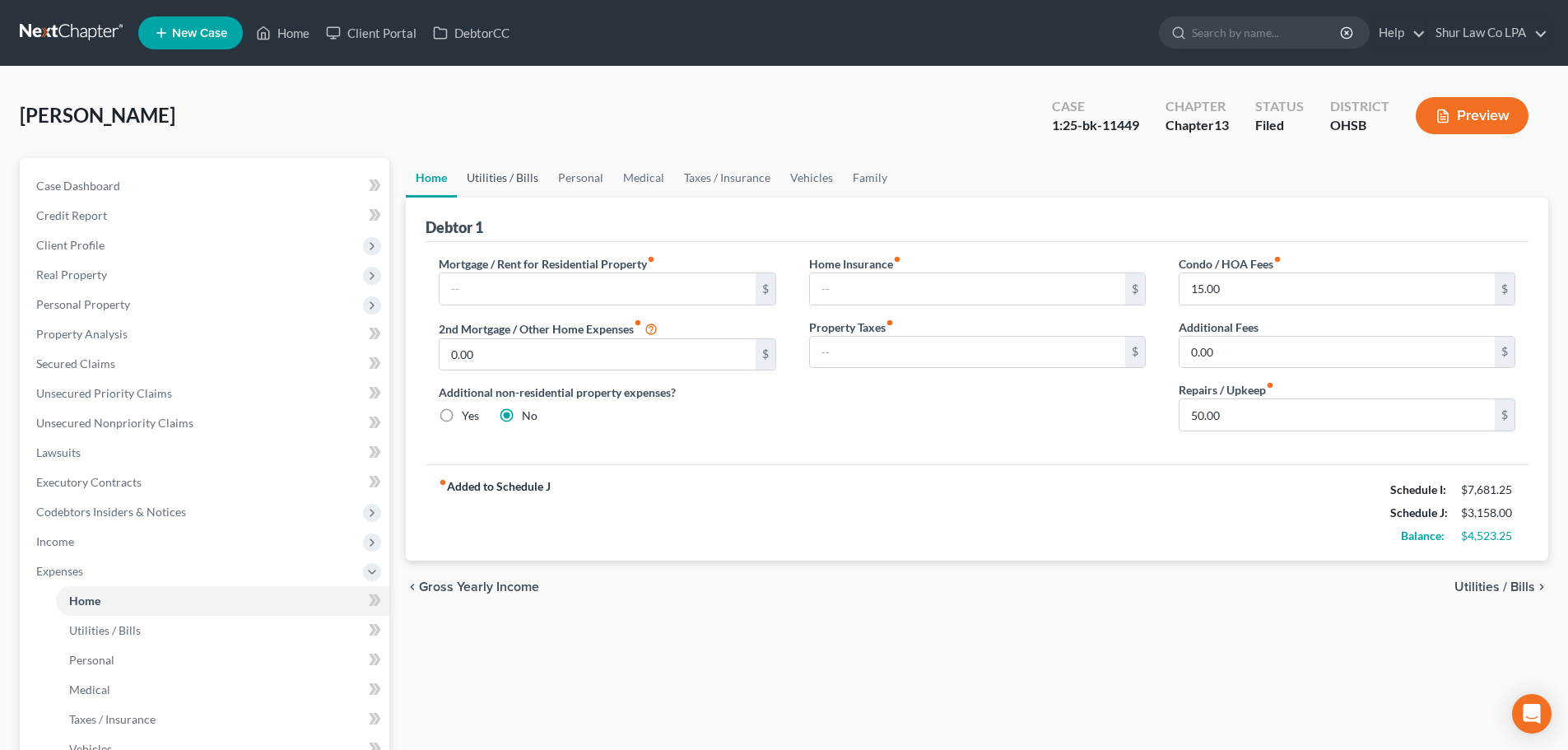
click at [510, 182] on link "Utilities / Bills" at bounding box center [502, 177] width 91 height 39
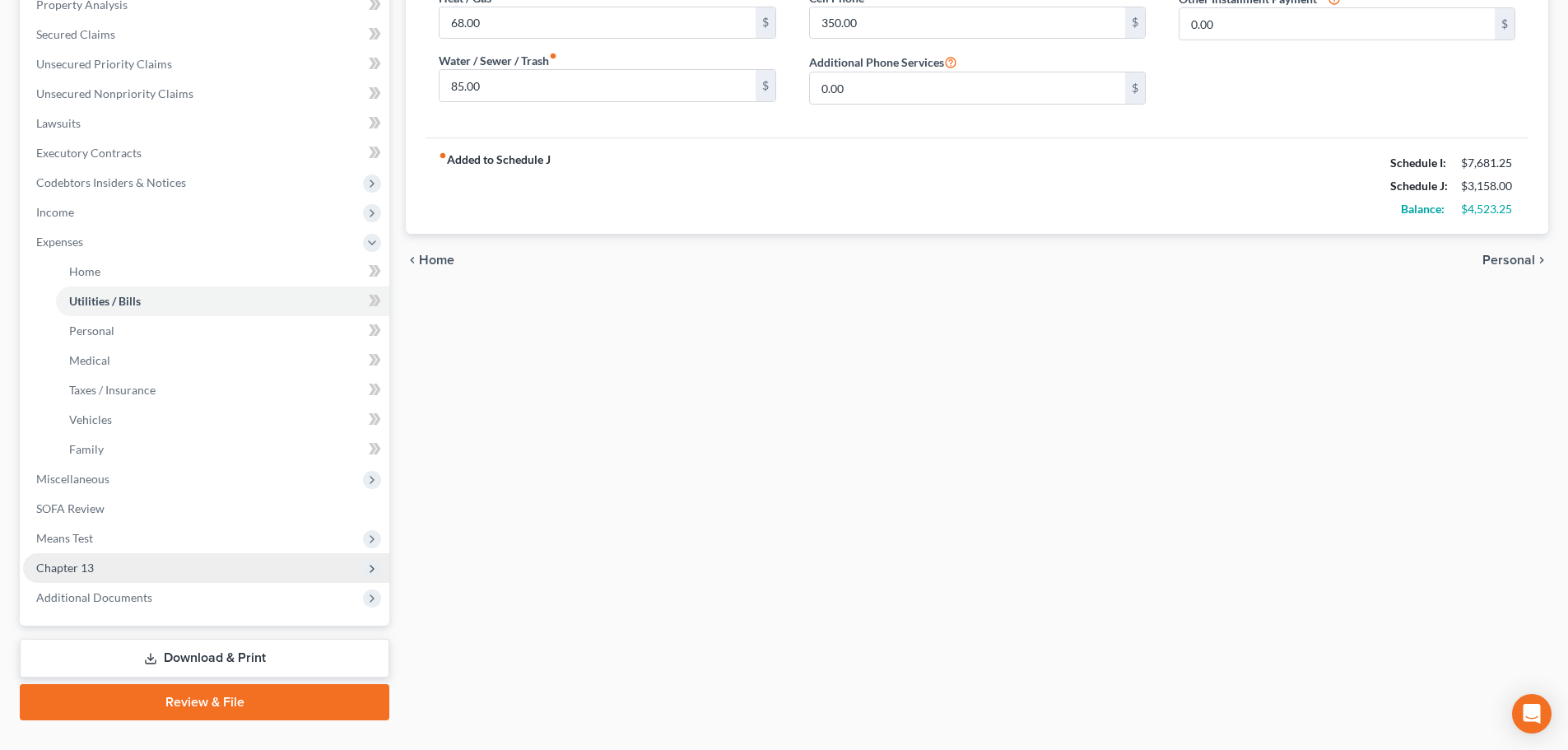
scroll to position [362, 0]
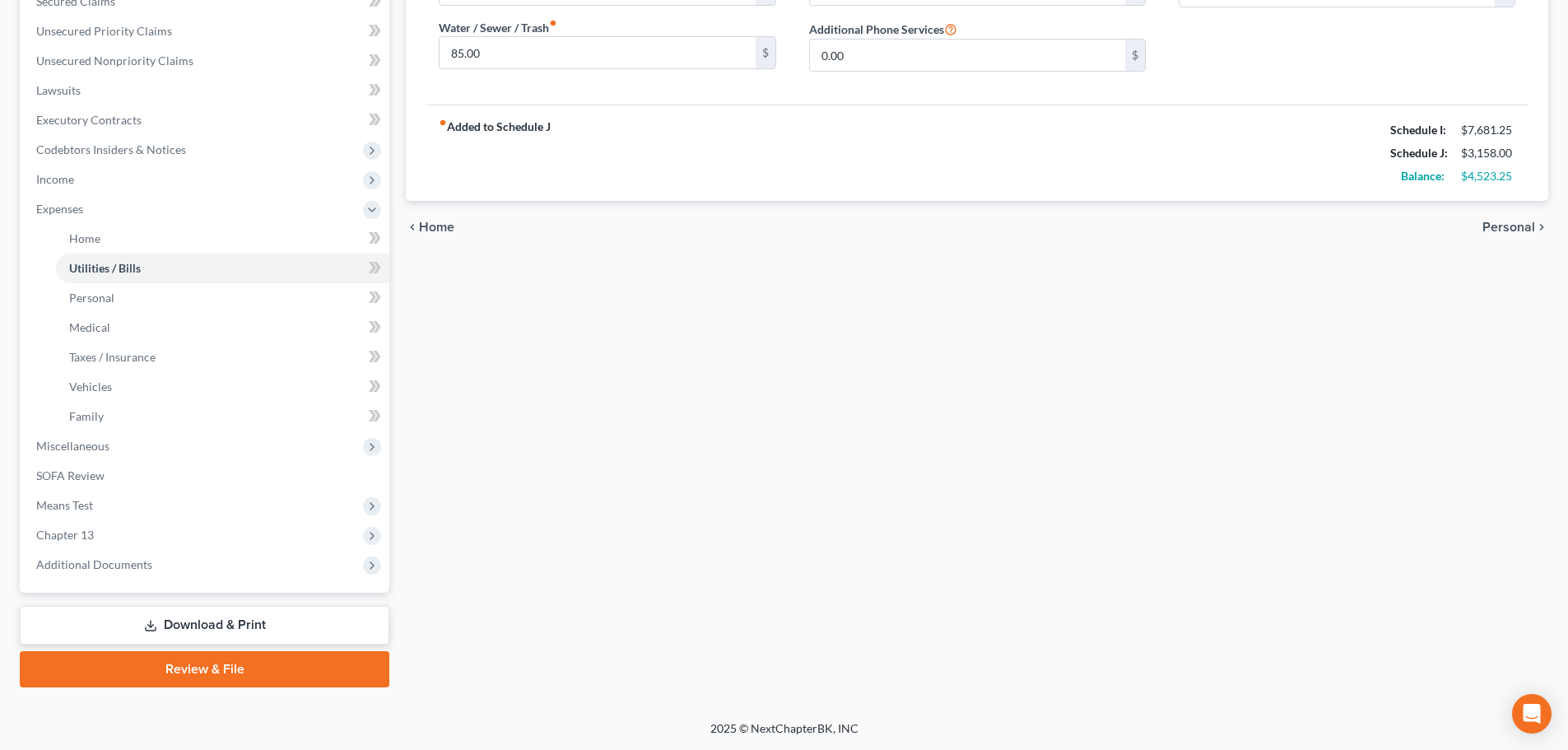
click at [206, 622] on link "Download & Print" at bounding box center [205, 625] width 369 height 38
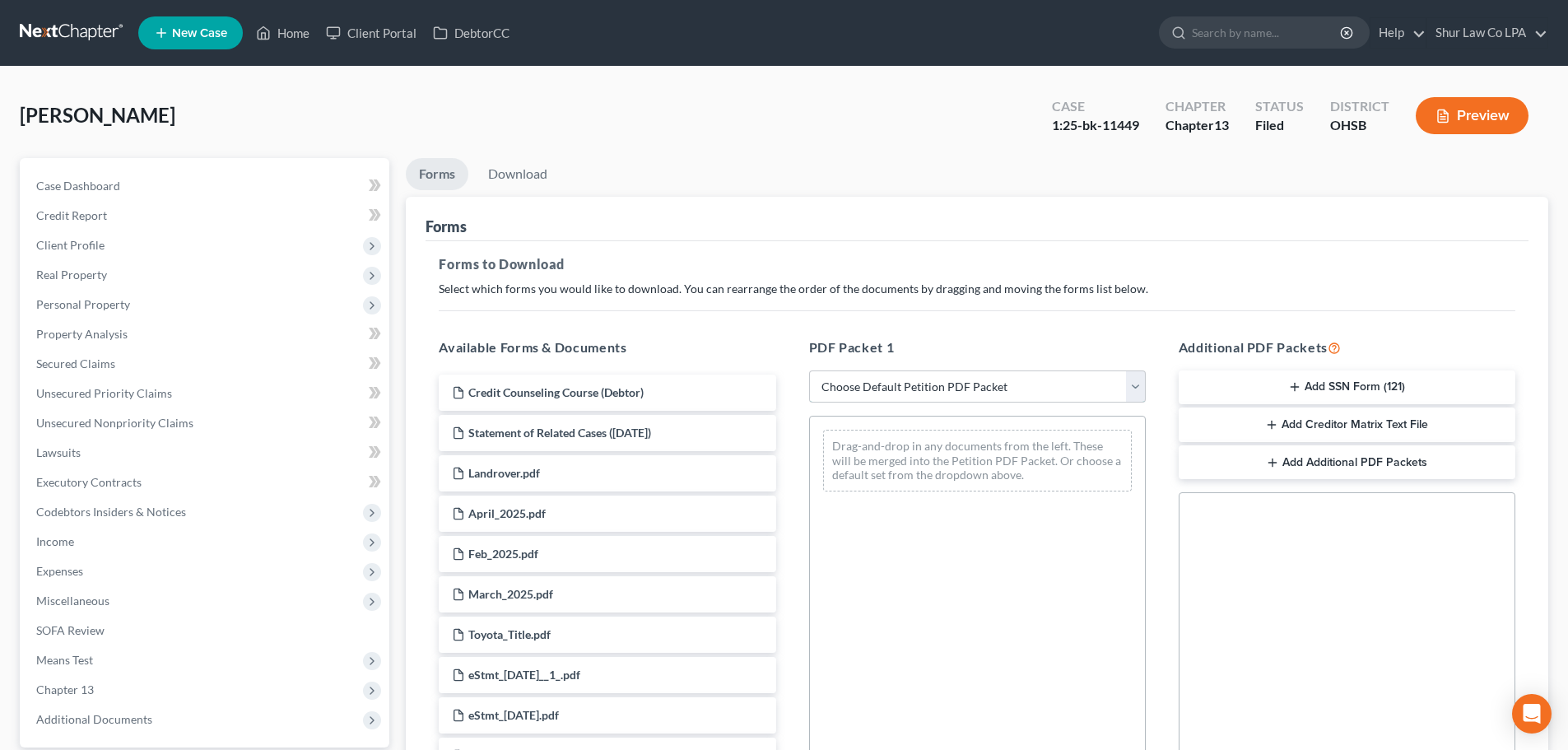
click at [905, 394] on select "Choose Default Petition PDF Packet Complete Bankruptcy Petition (all forms and …" at bounding box center [977, 387] width 336 height 33
select select "2"
click at [809, 370] on select "Choose Default Petition PDF Packet Complete Bankruptcy Petition (all forms and …" at bounding box center [977, 387] width 336 height 33
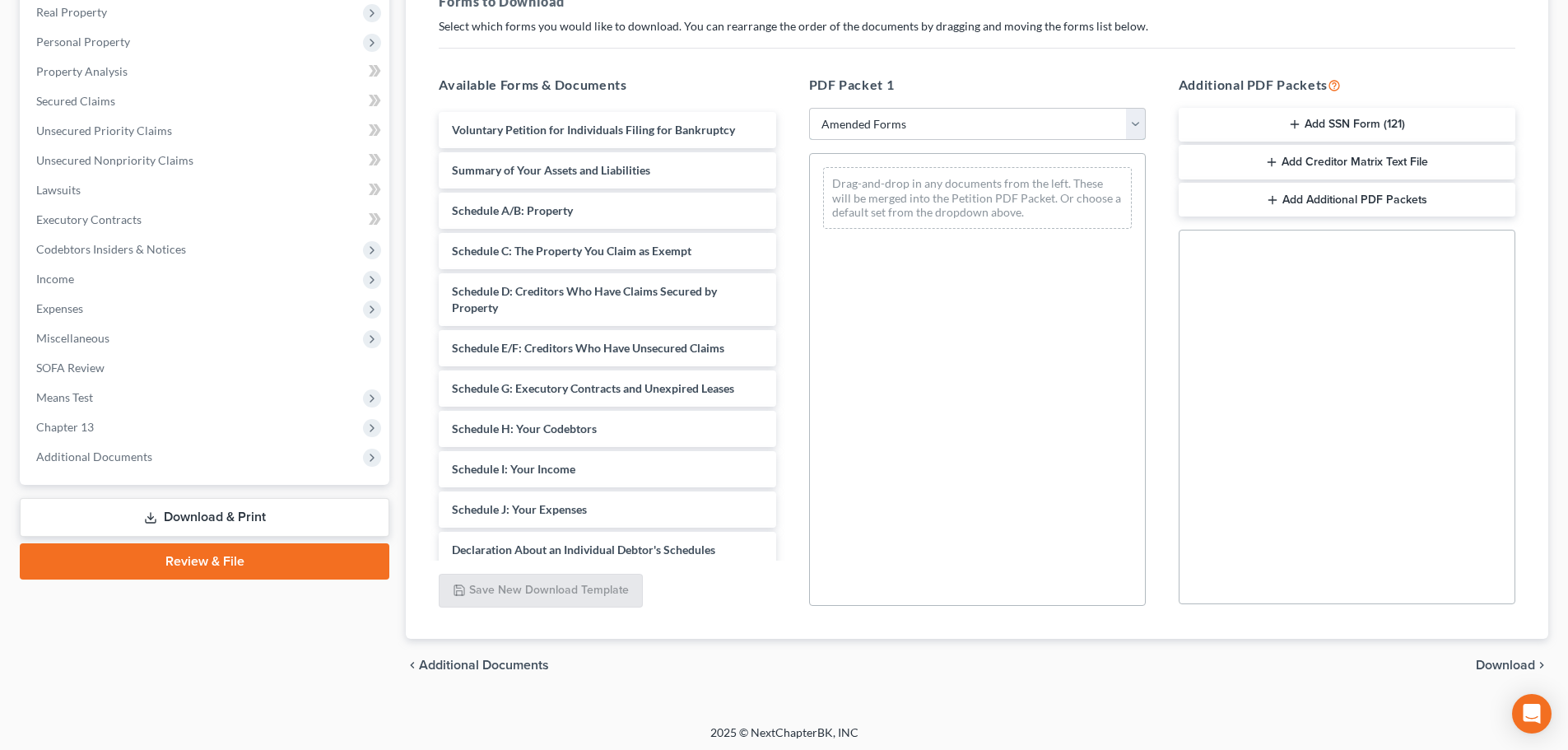
scroll to position [267, 0]
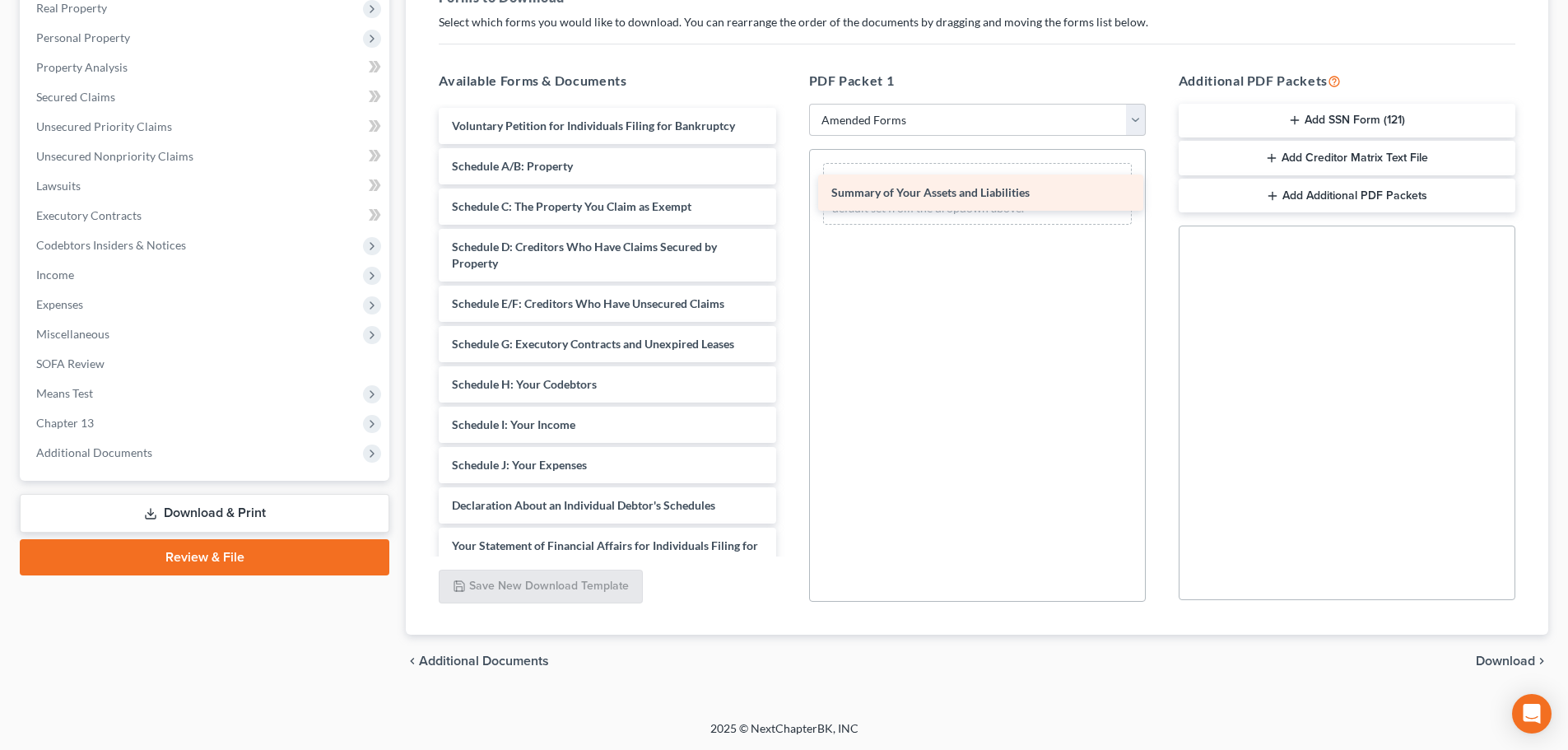
drag, startPoint x: 625, startPoint y: 169, endPoint x: 1005, endPoint y: 195, distance: 380.9
click at [788, 195] on div "Summary of Your Assets and Liabilities Voluntary Petition for Individuals Filin…" at bounding box center [606, 453] width 363 height 691
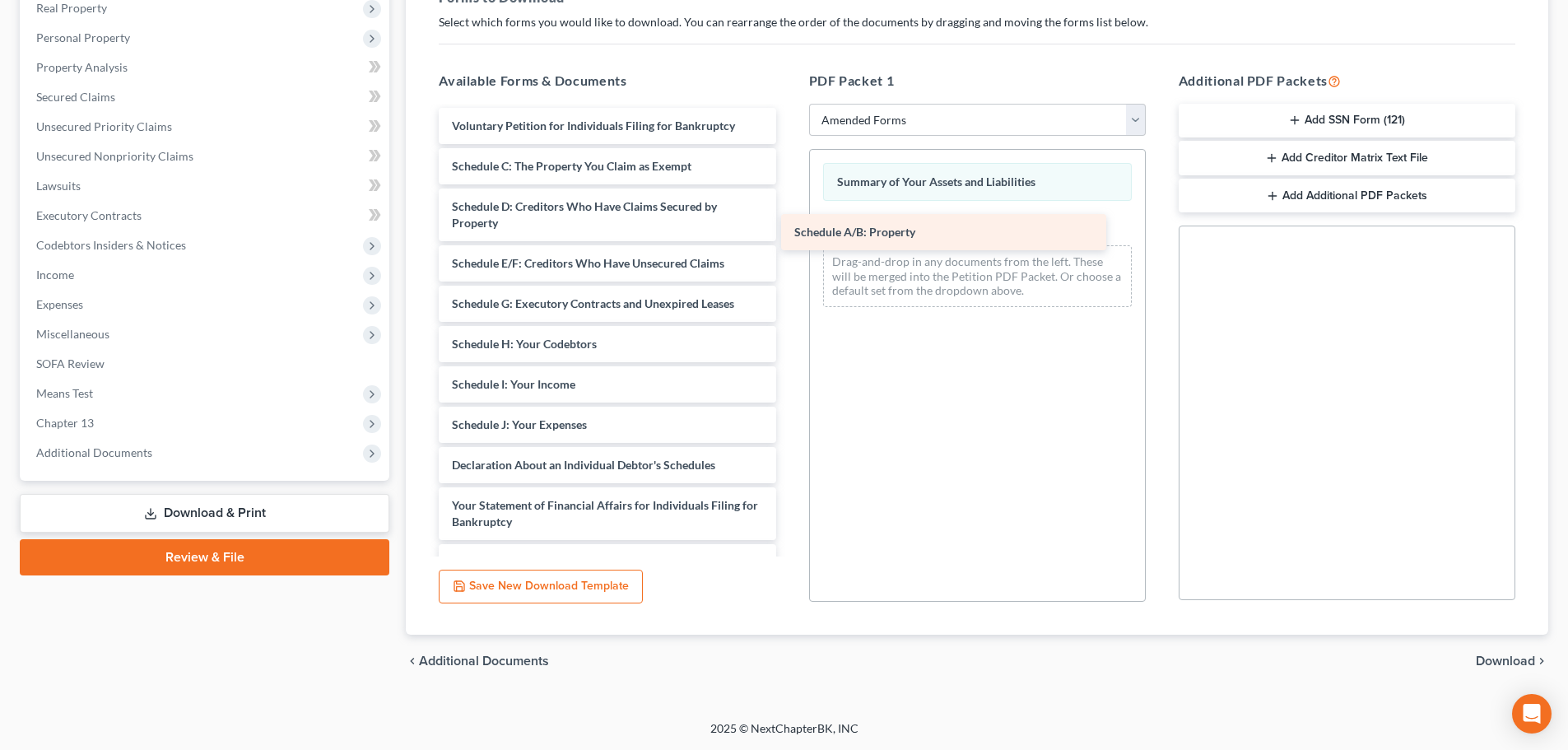
drag, startPoint x: 625, startPoint y: 160, endPoint x: 969, endPoint y: 223, distance: 349.7
click at [788, 225] on div "Schedule A/B: Property Voluntary Petition for Individuals Filing for Bankruptcy…" at bounding box center [606, 433] width 363 height 650
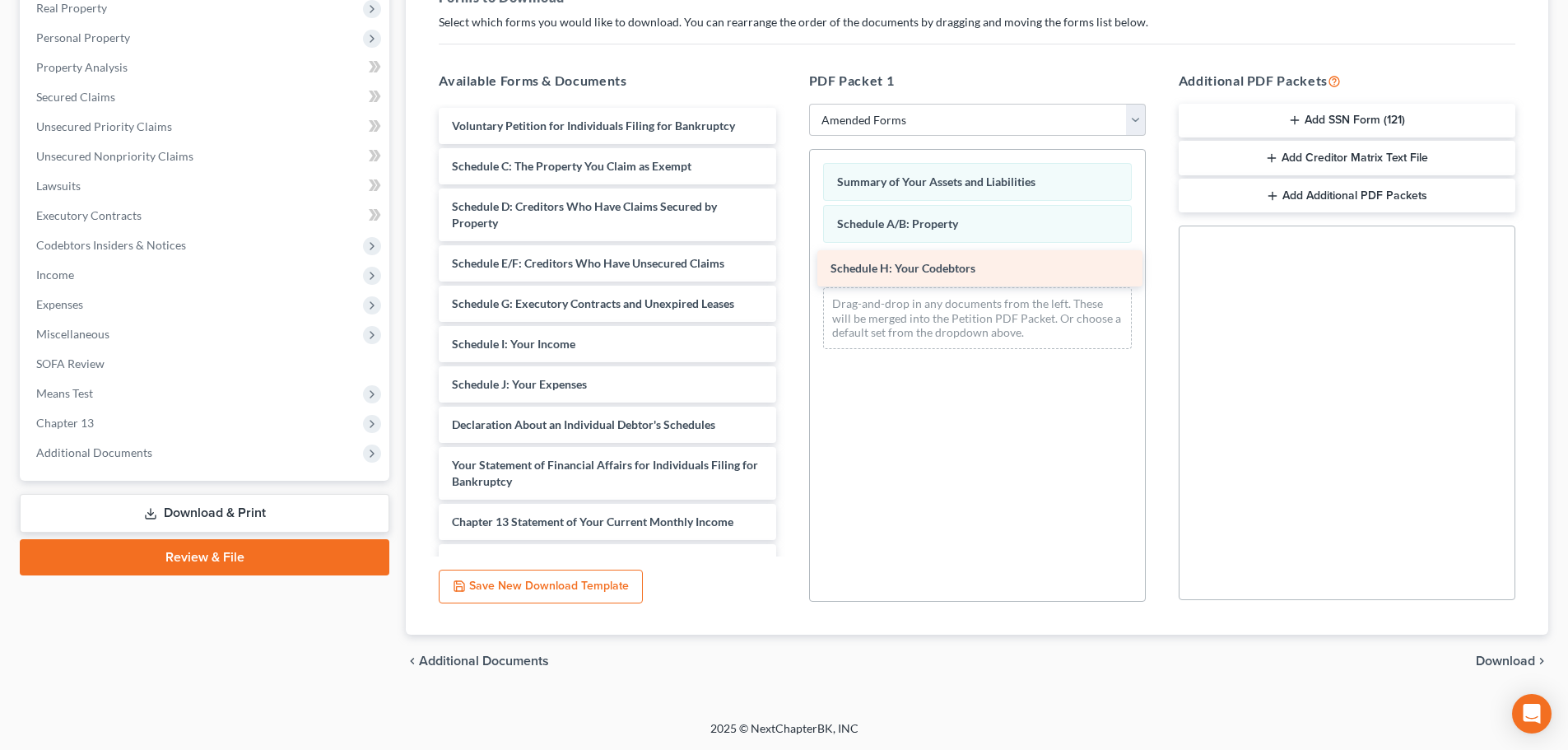
drag, startPoint x: 544, startPoint y: 346, endPoint x: 914, endPoint y: 263, distance: 379.2
click at [788, 264] on div "Schedule H: Your Codebtors Voluntary Petition for Individuals Filing for Bankru…" at bounding box center [606, 413] width 363 height 610
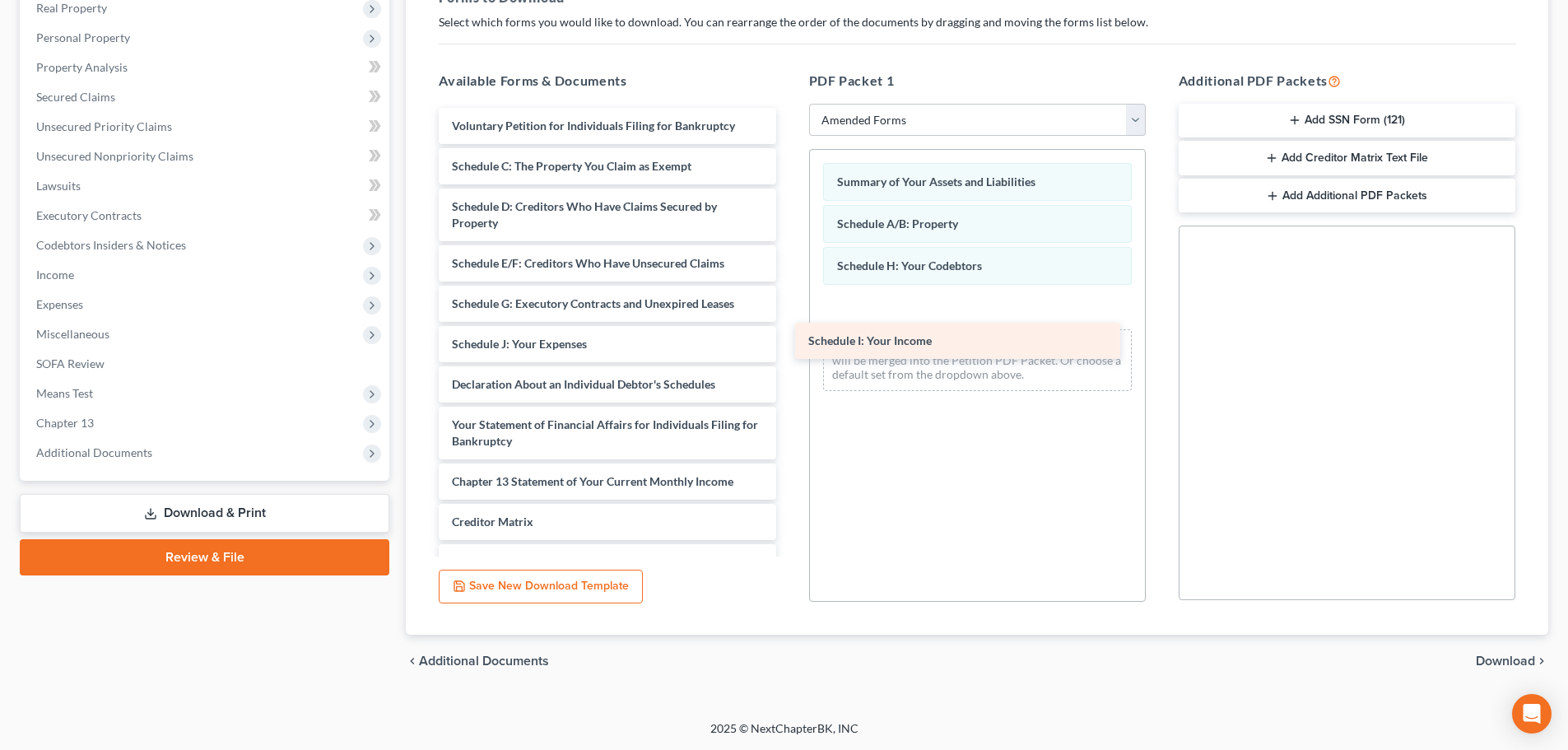
drag, startPoint x: 560, startPoint y: 341, endPoint x: 944, endPoint y: 314, distance: 384.9
click at [788, 314] on div "Schedule I: Your Income Voluntary Petition for Individuals Filing for Bankruptc…" at bounding box center [606, 393] width 363 height 570
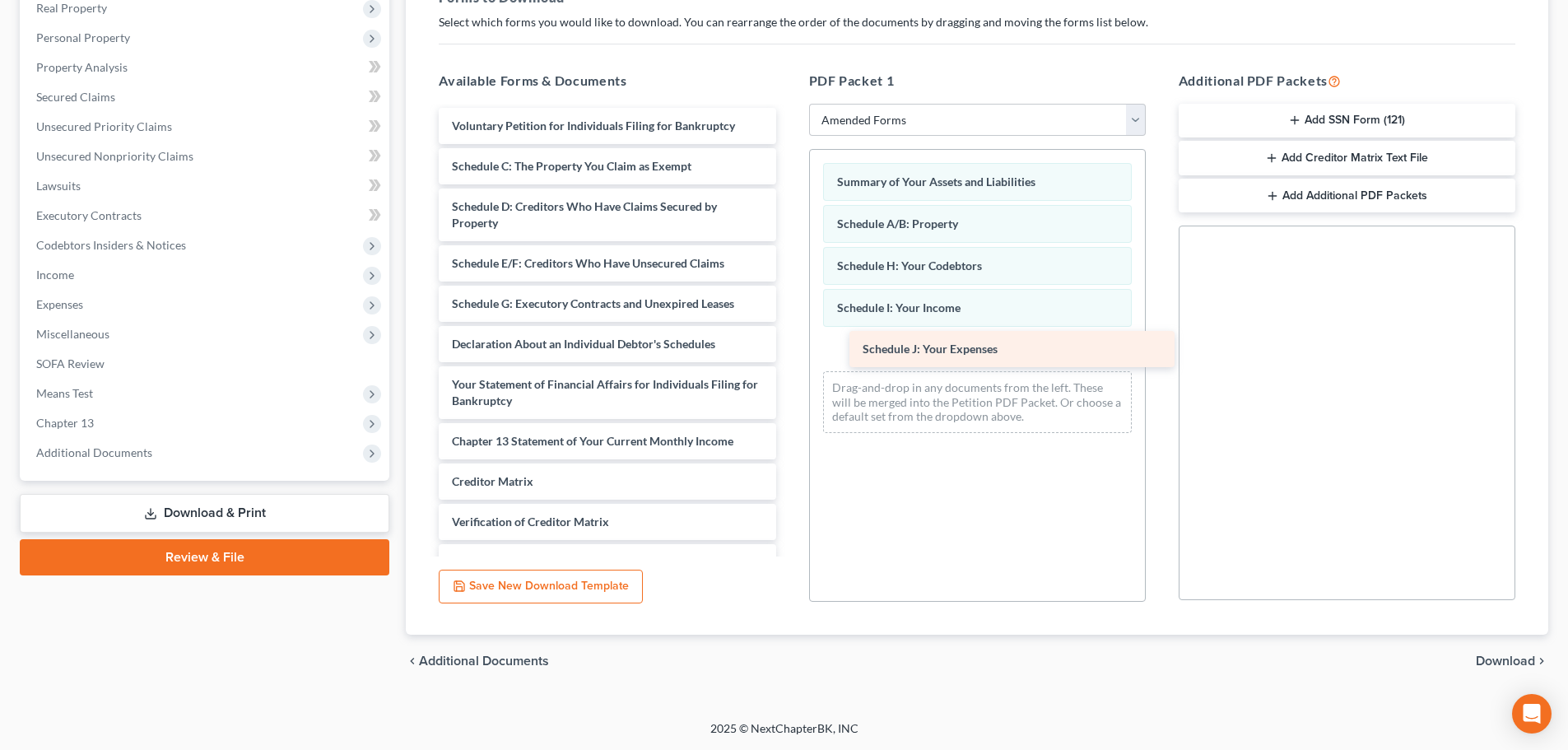
drag, startPoint x: 573, startPoint y: 344, endPoint x: 991, endPoint y: 338, distance: 418.0
click at [788, 340] on div "Schedule J: Your Expenses Voluntary Petition for Individuals Filing for Bankrup…" at bounding box center [606, 373] width 363 height 530
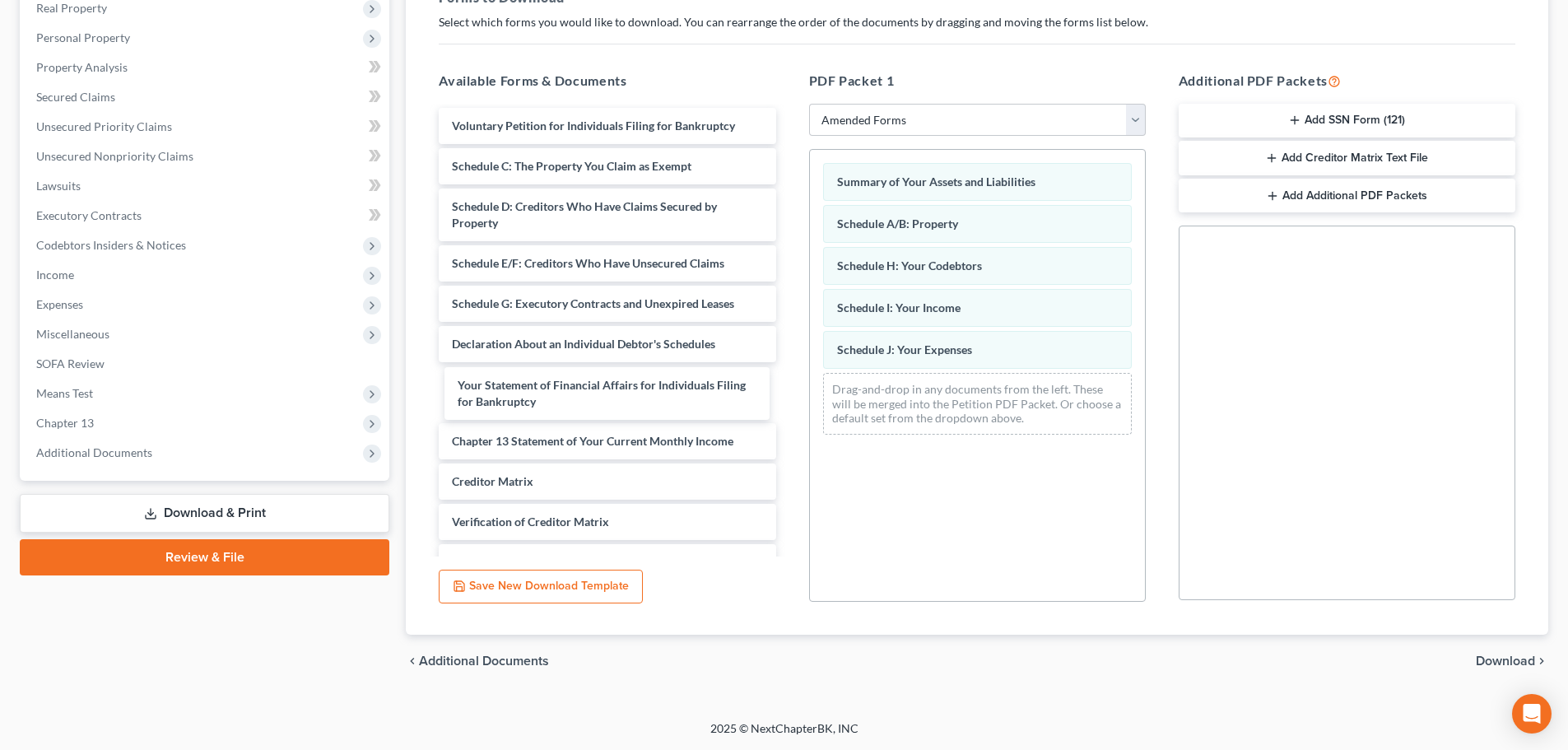
click at [544, 395] on div "Your Statement of Financial Affairs for Individuals Filing for Bankruptcy Volun…" at bounding box center [606, 373] width 363 height 530
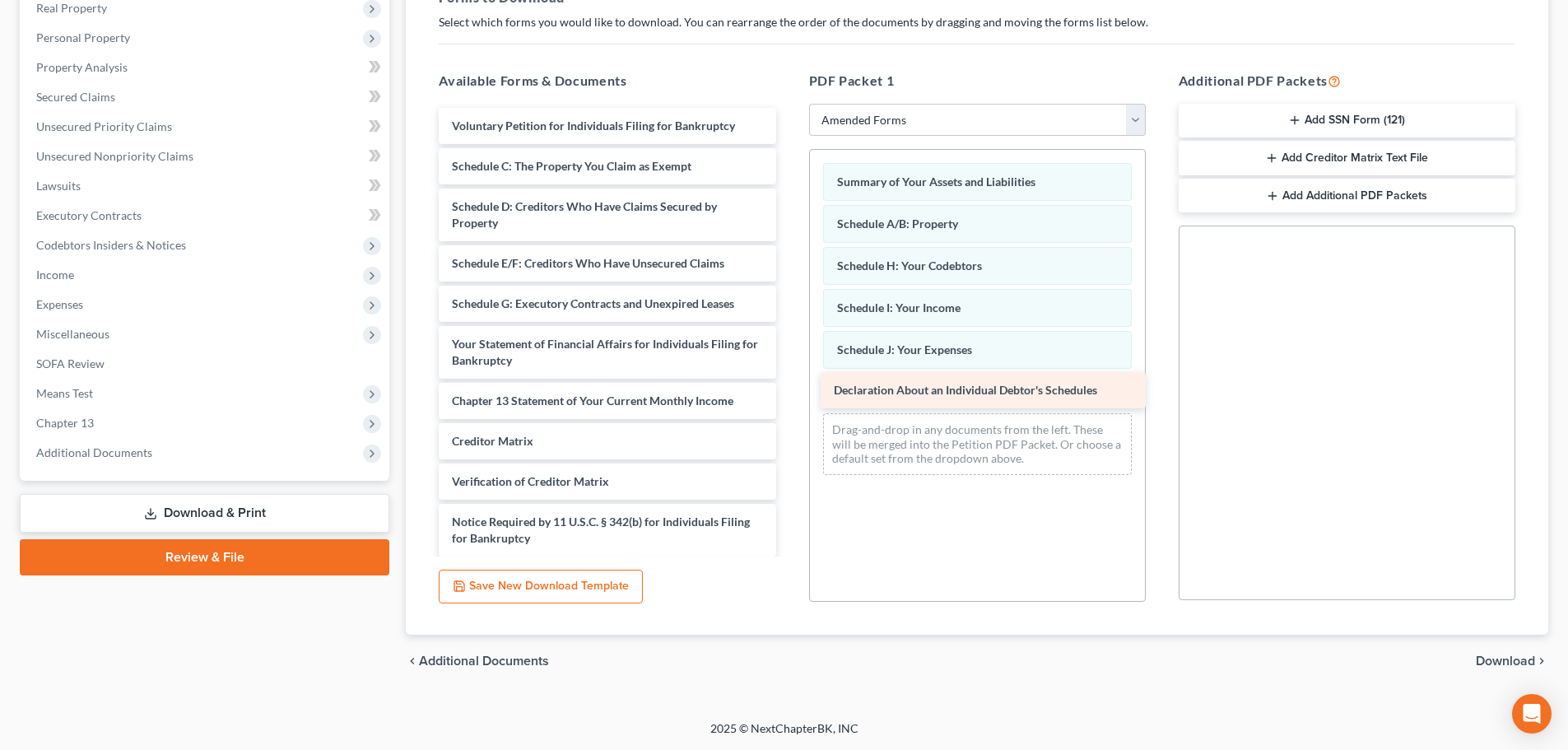
drag, startPoint x: 544, startPoint y: 341, endPoint x: 929, endPoint y: 387, distance: 387.7
click at [788, 387] on div "Declaration About an Individual Debtor's Schedules Voluntary Petition for Indiv…" at bounding box center [606, 352] width 363 height 489
click at [1156, 625] on div "Forms to Download Select which forms you would like to download. You can rearra…" at bounding box center [977, 305] width 1103 height 661
click at [1504, 667] on span "Download" at bounding box center [1505, 660] width 59 height 13
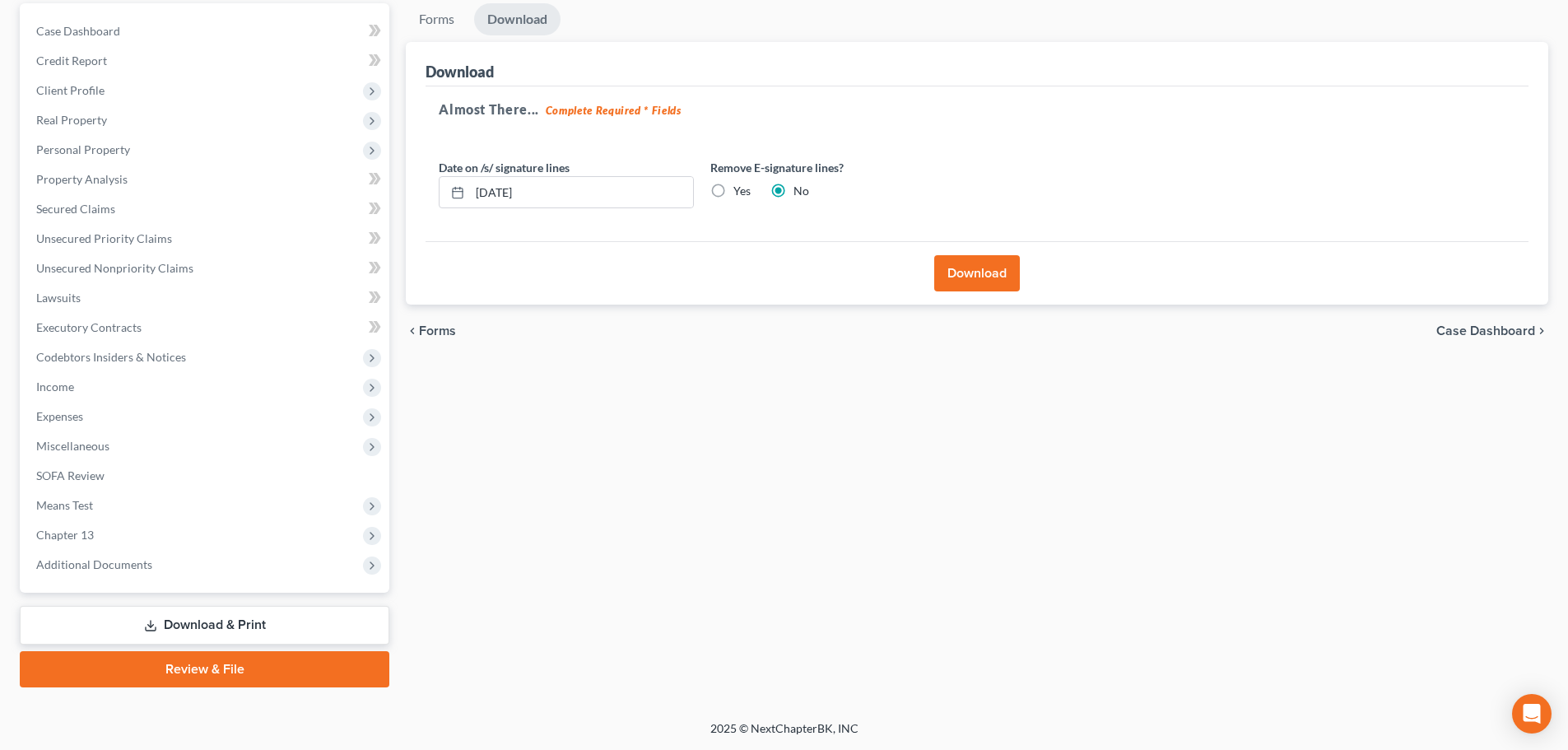
click at [960, 271] on button "Download" at bounding box center [977, 274] width 85 height 37
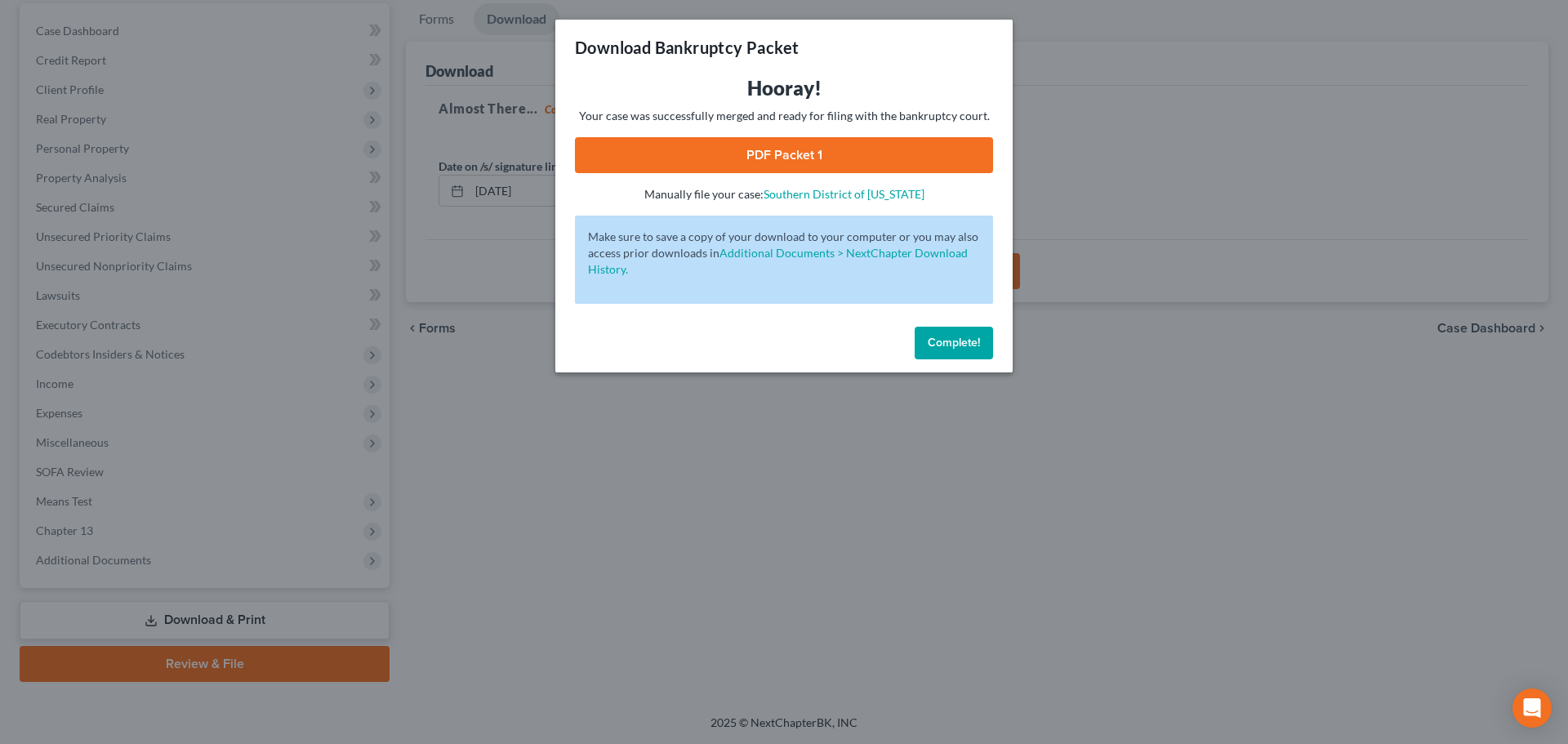
click at [808, 155] on link "PDF Packet 1" at bounding box center [784, 156] width 418 height 36
